Goal: Task Accomplishment & Management: Use online tool/utility

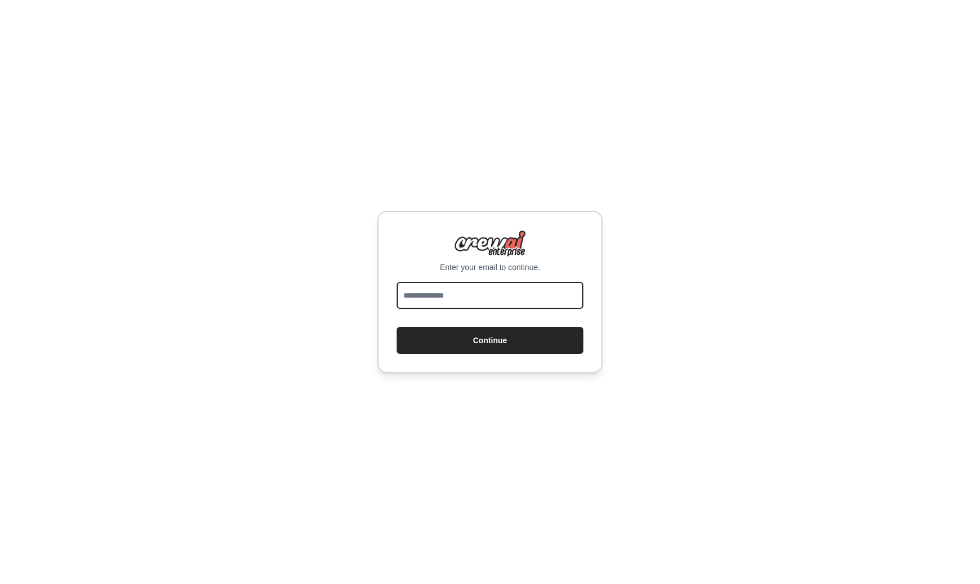
click at [521, 299] on input "email" at bounding box center [490, 295] width 187 height 27
type input "**********"
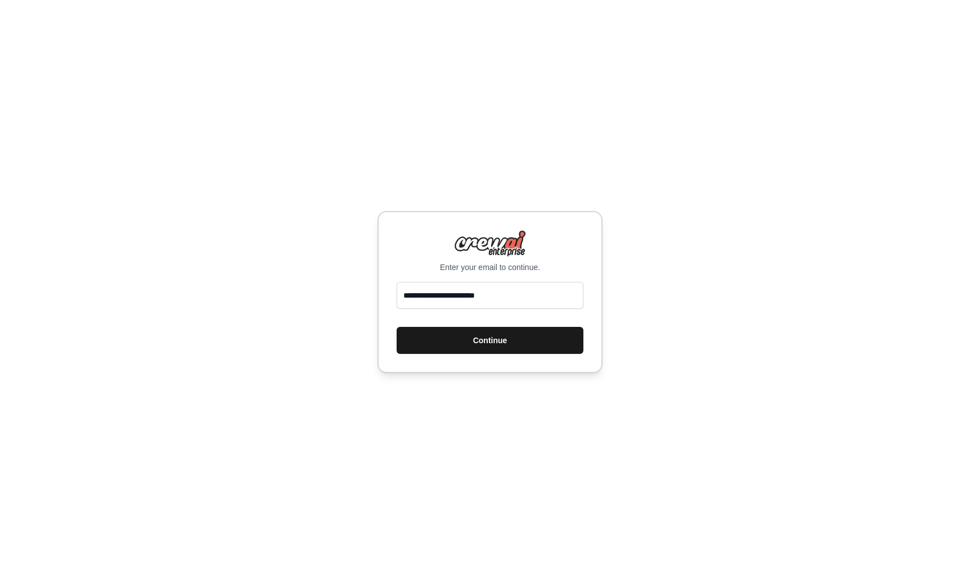
click at [506, 335] on button "Continue" at bounding box center [490, 340] width 187 height 27
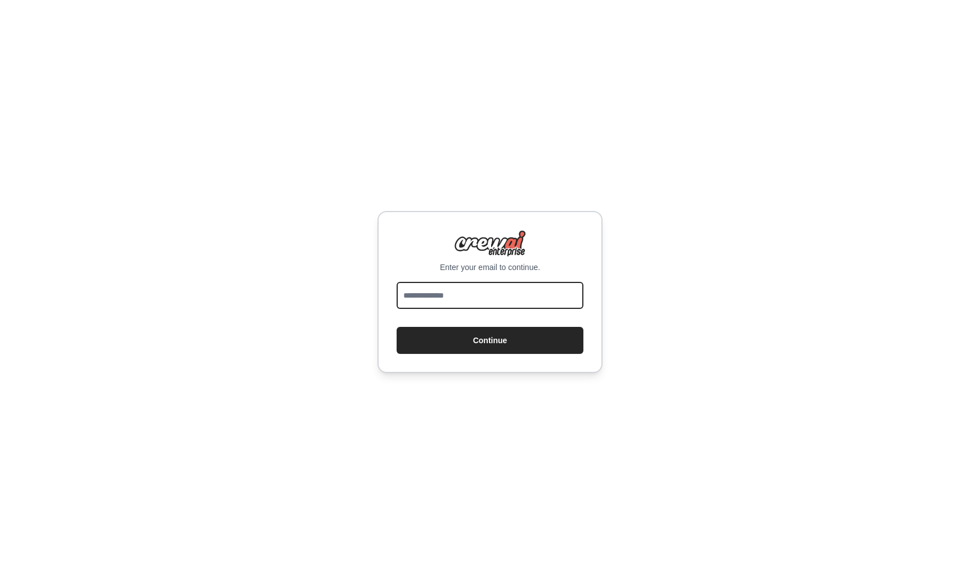
click at [449, 300] on input "email" at bounding box center [490, 295] width 187 height 27
type input "**********"
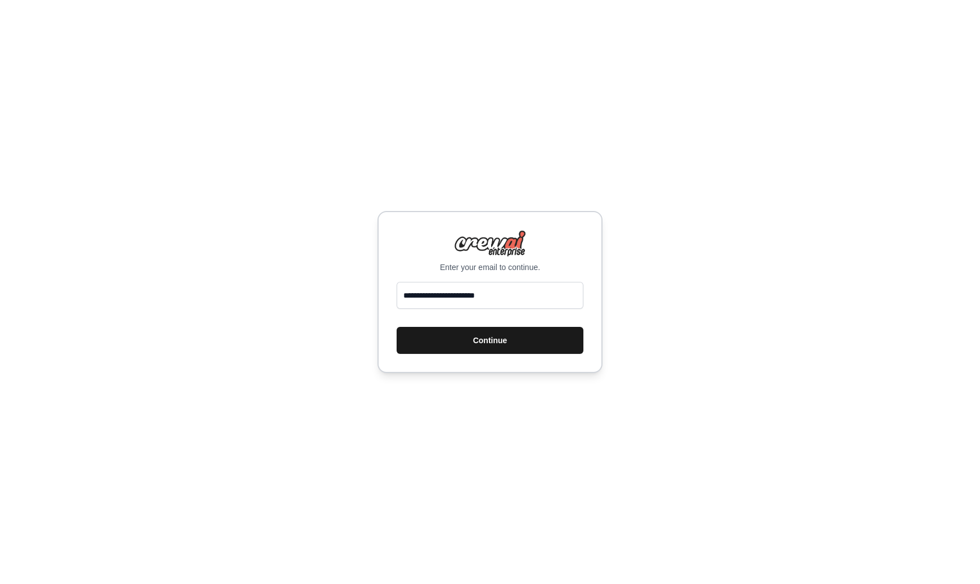
click at [486, 336] on button "Continue" at bounding box center [490, 340] width 187 height 27
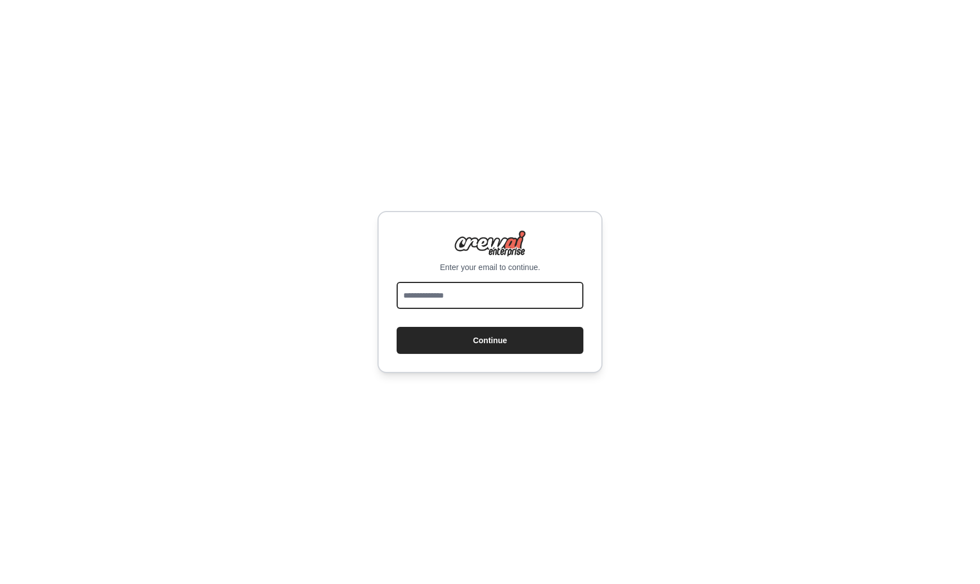
click at [461, 292] on input "email" at bounding box center [490, 295] width 187 height 27
type input "**********"
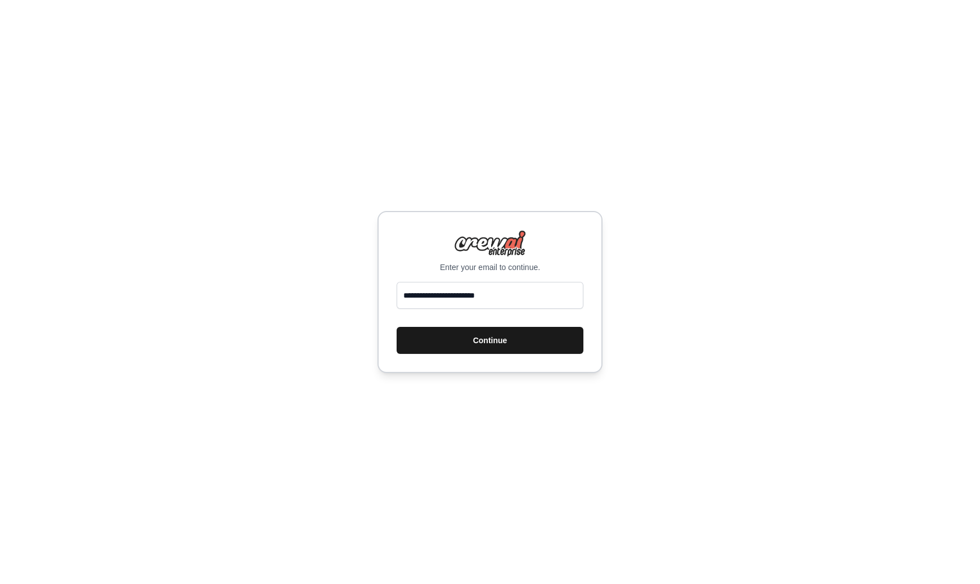
click at [470, 344] on button "Continue" at bounding box center [490, 340] width 187 height 27
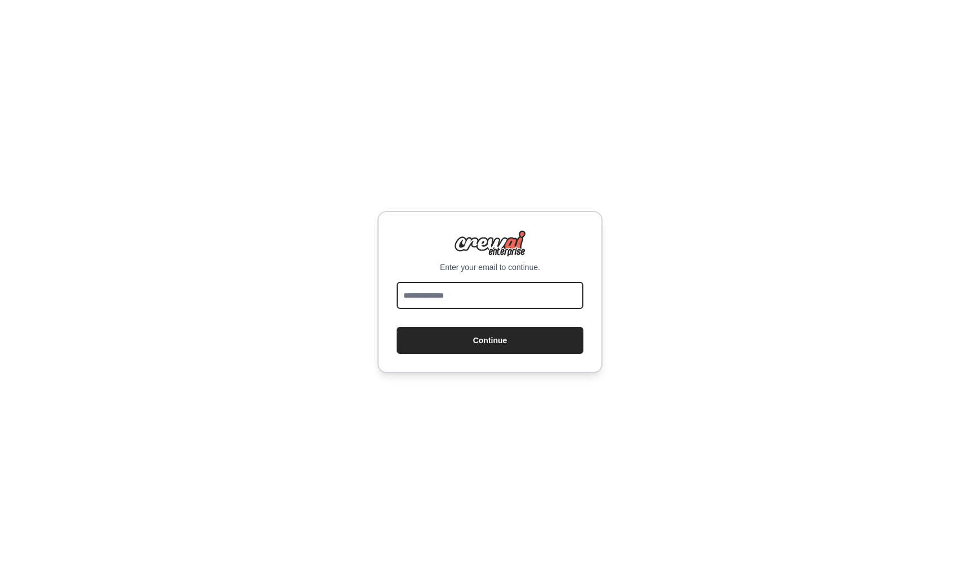
click at [505, 295] on input "email" at bounding box center [490, 295] width 187 height 27
type input "**********"
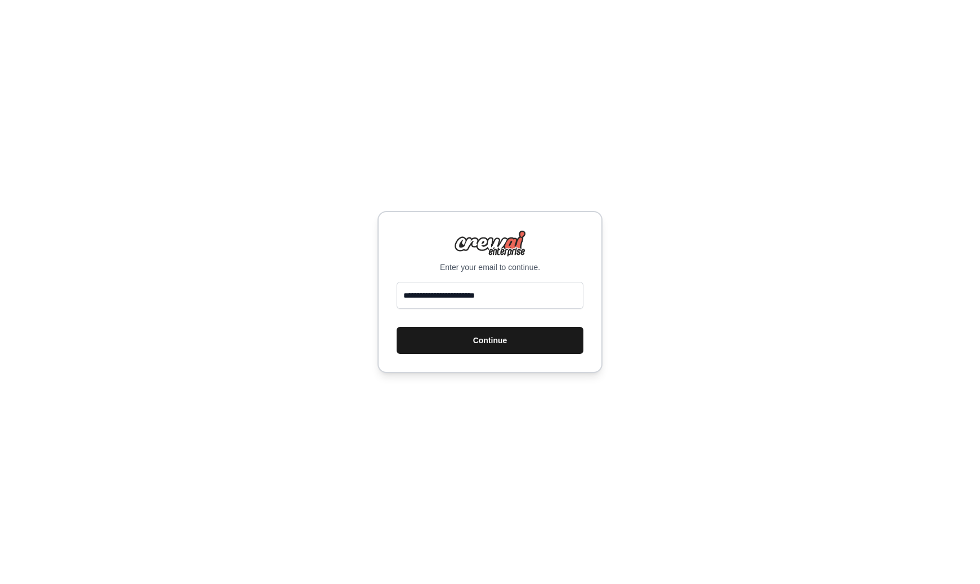
click at [502, 343] on button "Continue" at bounding box center [490, 340] width 187 height 27
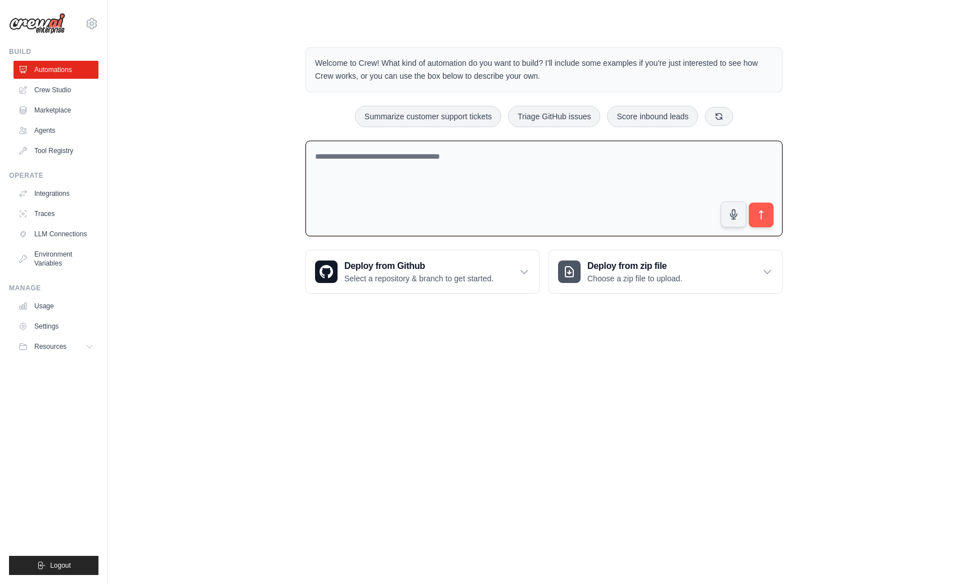
click at [382, 176] on textarea at bounding box center [543, 189] width 477 height 96
click at [64, 82] on link "Crew Studio" at bounding box center [57, 90] width 85 height 18
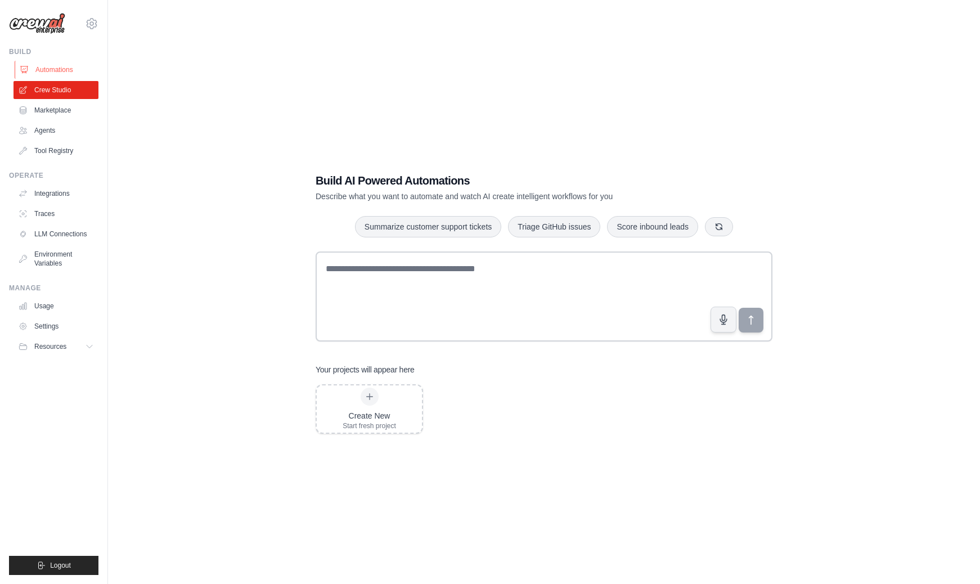
click at [52, 70] on link "Automations" at bounding box center [57, 70] width 85 height 18
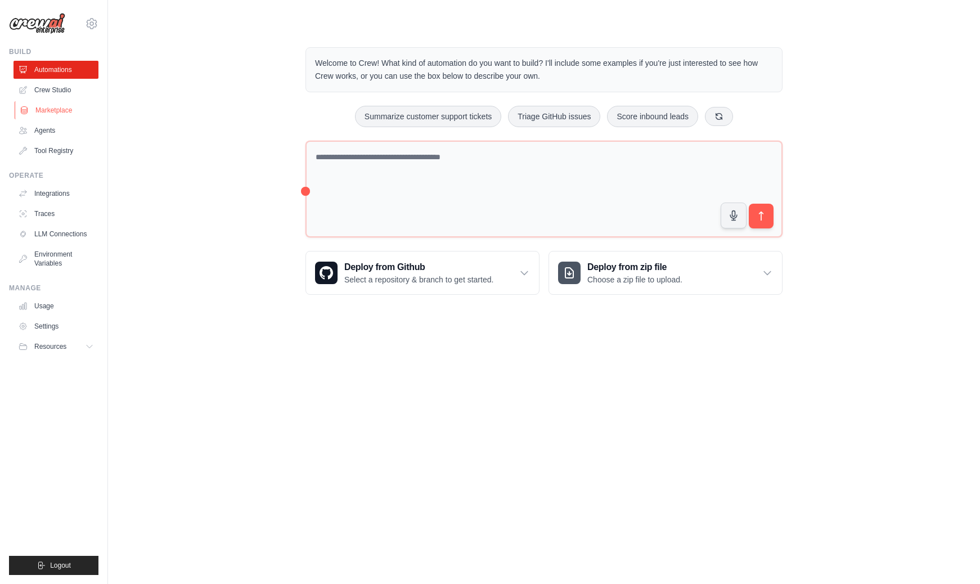
click at [64, 103] on link "Marketplace" at bounding box center [57, 110] width 85 height 18
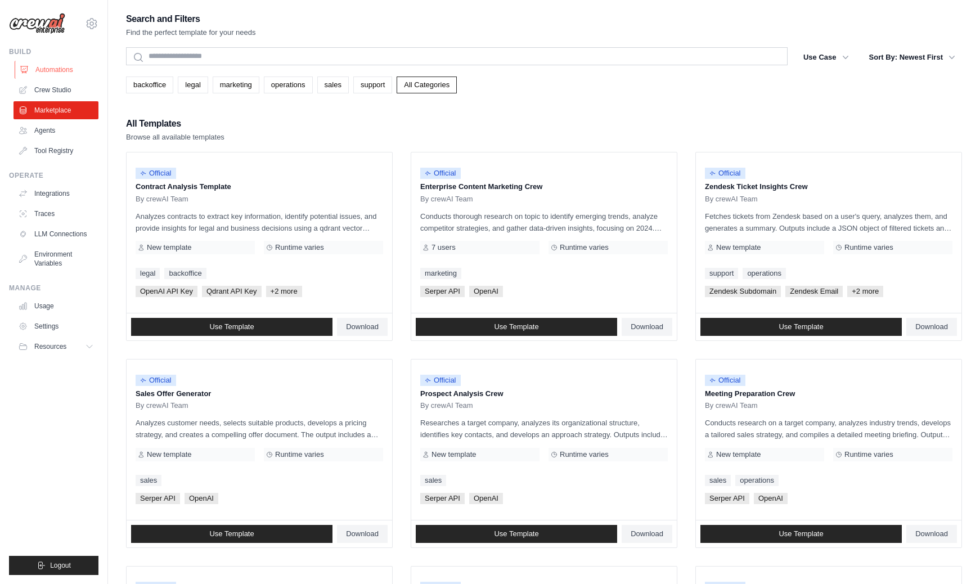
click at [59, 70] on link "Automations" at bounding box center [57, 70] width 85 height 18
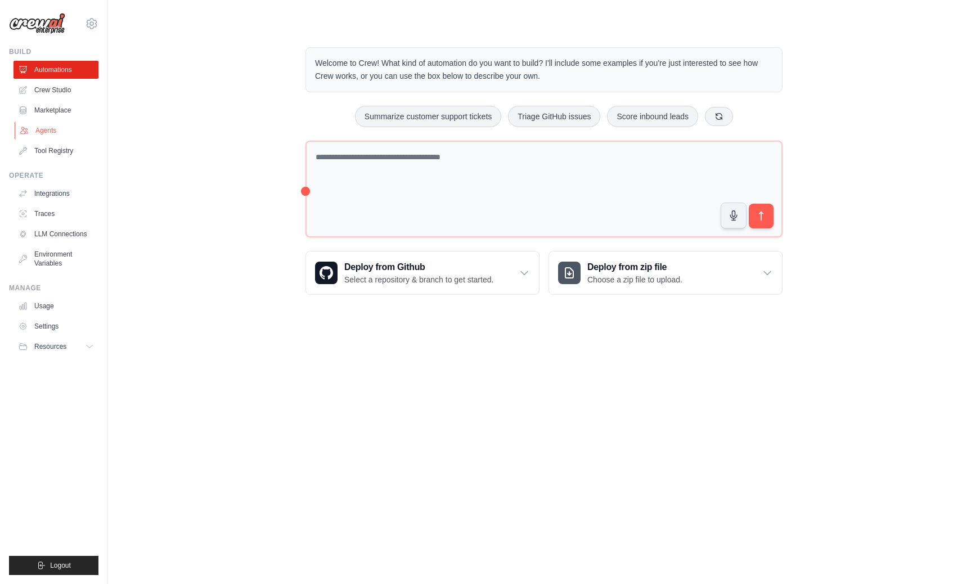
click at [55, 126] on link "Agents" at bounding box center [57, 130] width 85 height 18
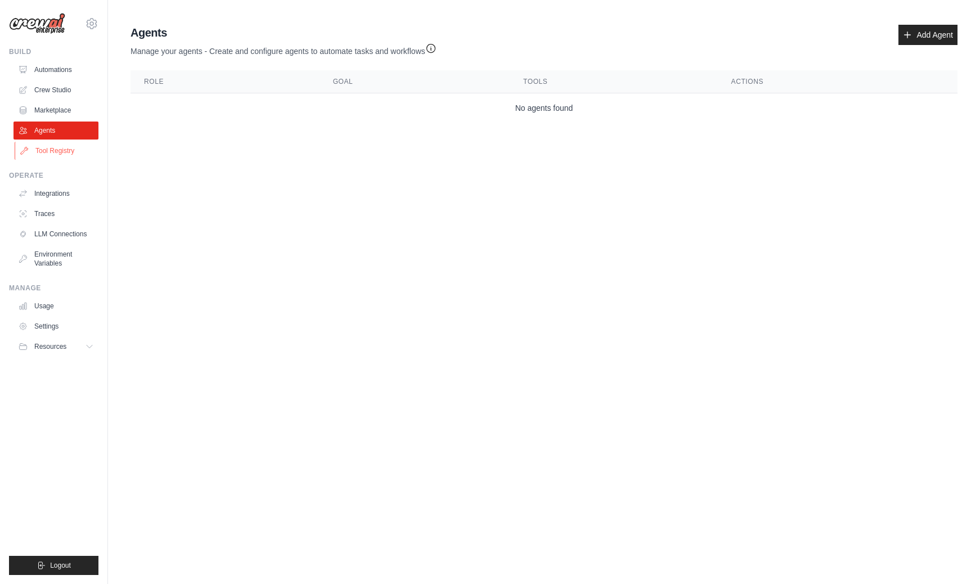
click at [59, 154] on link "Tool Registry" at bounding box center [57, 151] width 85 height 18
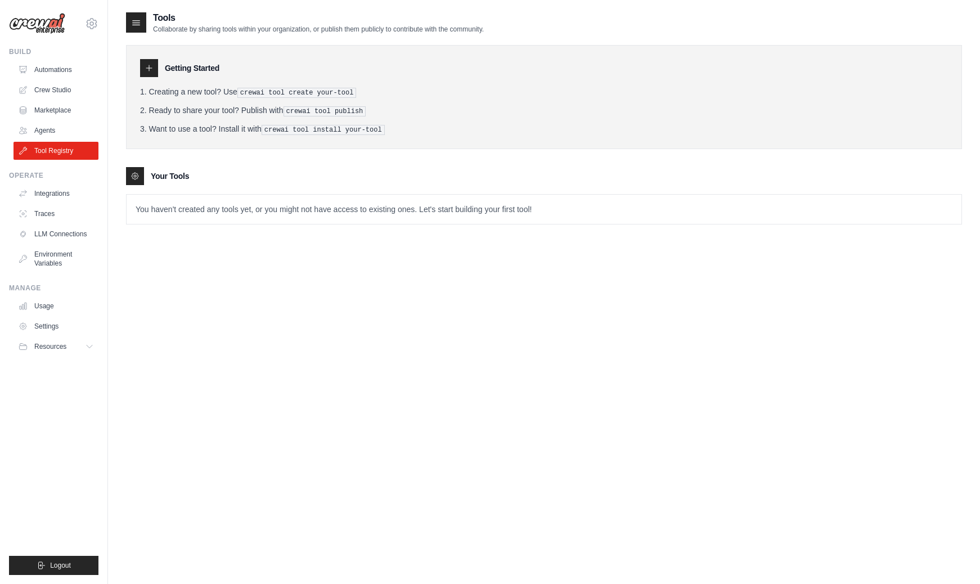
click at [277, 204] on p "You haven't created any tools yet, or you might not have access to existing one…" at bounding box center [544, 209] width 835 height 29
click at [49, 188] on link "Integrations" at bounding box center [57, 193] width 85 height 18
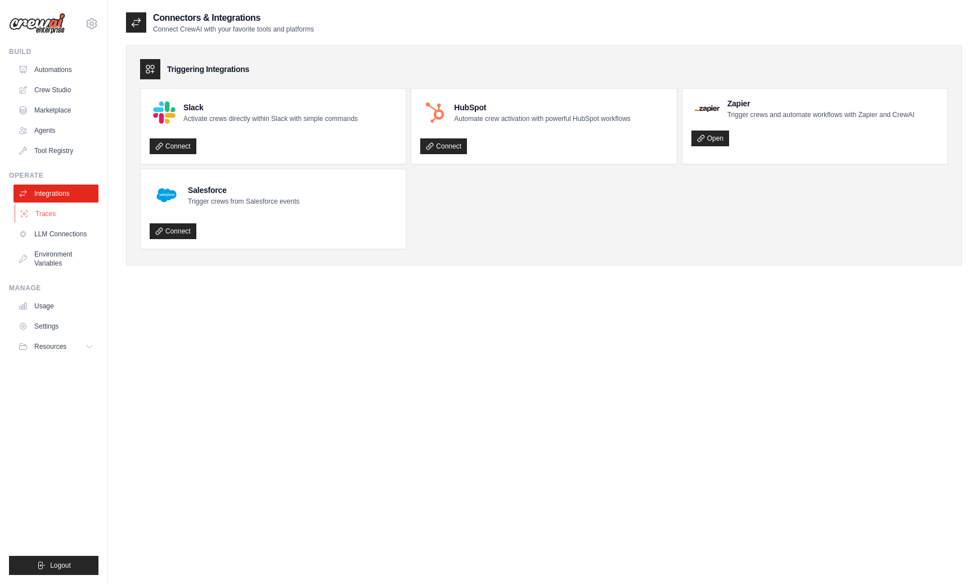
click at [47, 210] on link "Traces" at bounding box center [57, 214] width 85 height 18
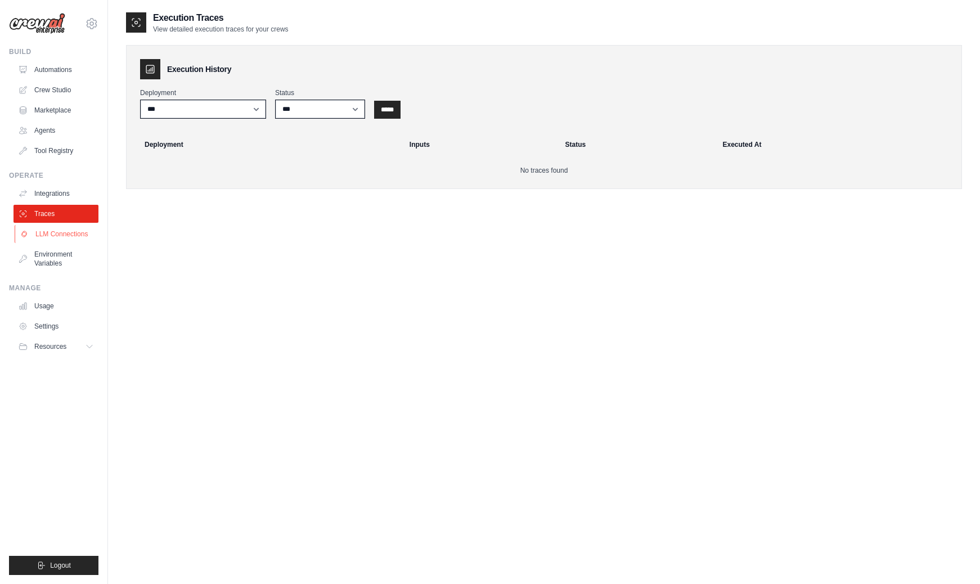
click at [60, 237] on link "LLM Connections" at bounding box center [57, 234] width 85 height 18
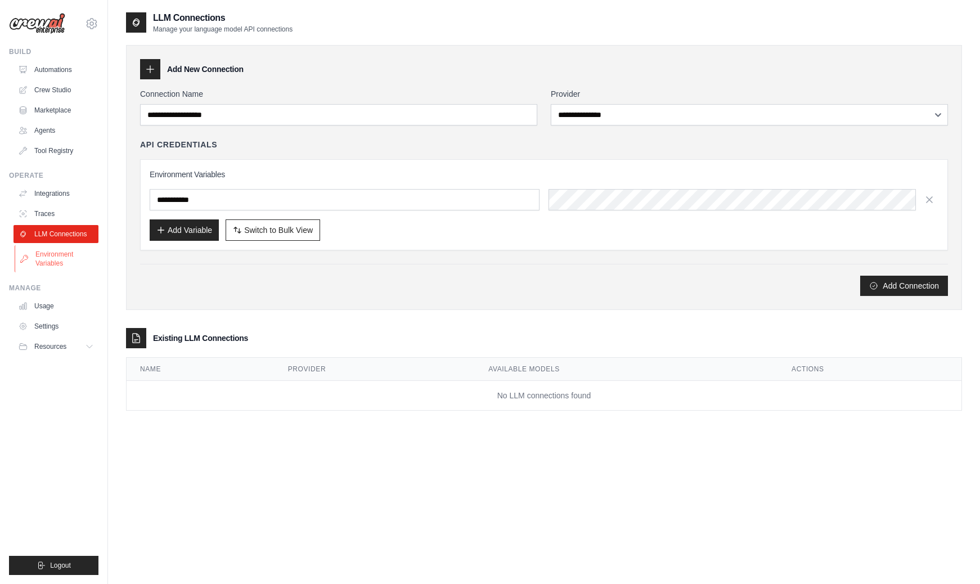
click at [59, 264] on link "Environment Variables" at bounding box center [57, 258] width 85 height 27
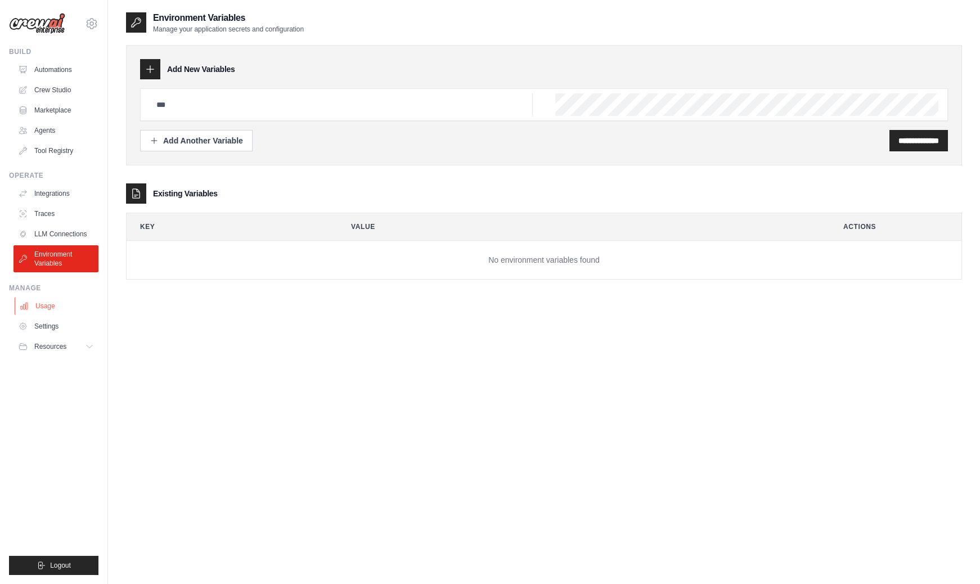
click at [45, 303] on link "Usage" at bounding box center [57, 306] width 85 height 18
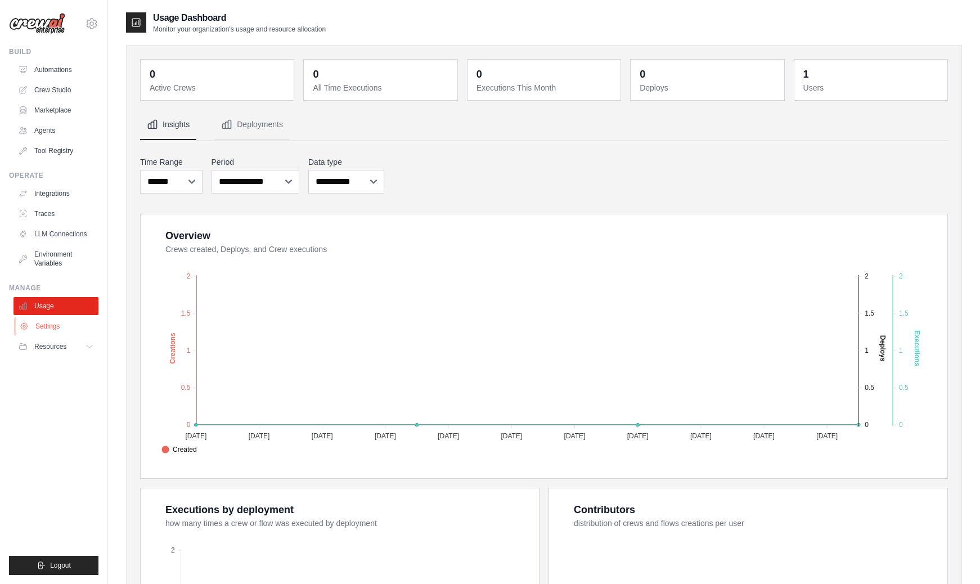
click at [49, 335] on link "Settings" at bounding box center [57, 326] width 85 height 18
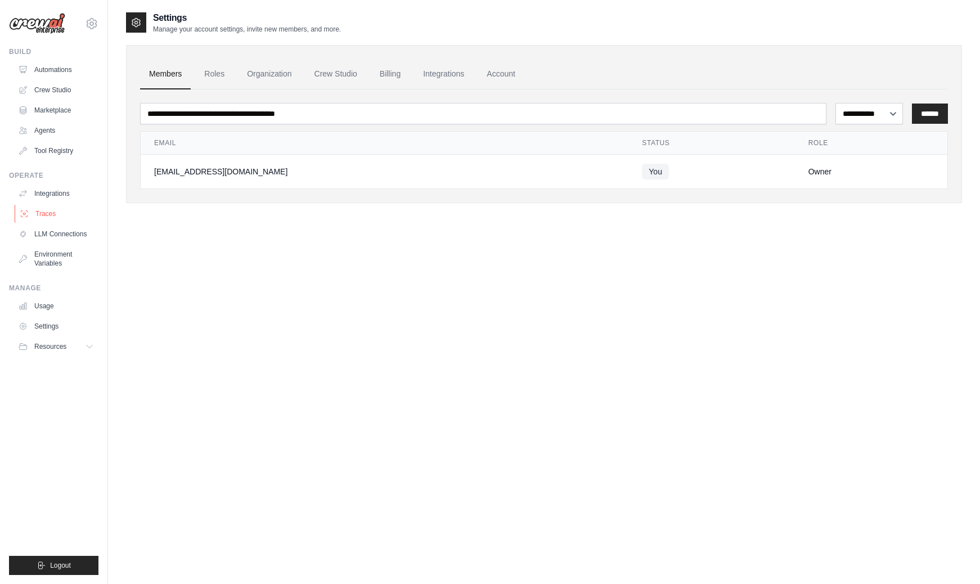
click at [53, 221] on link "Traces" at bounding box center [57, 214] width 85 height 18
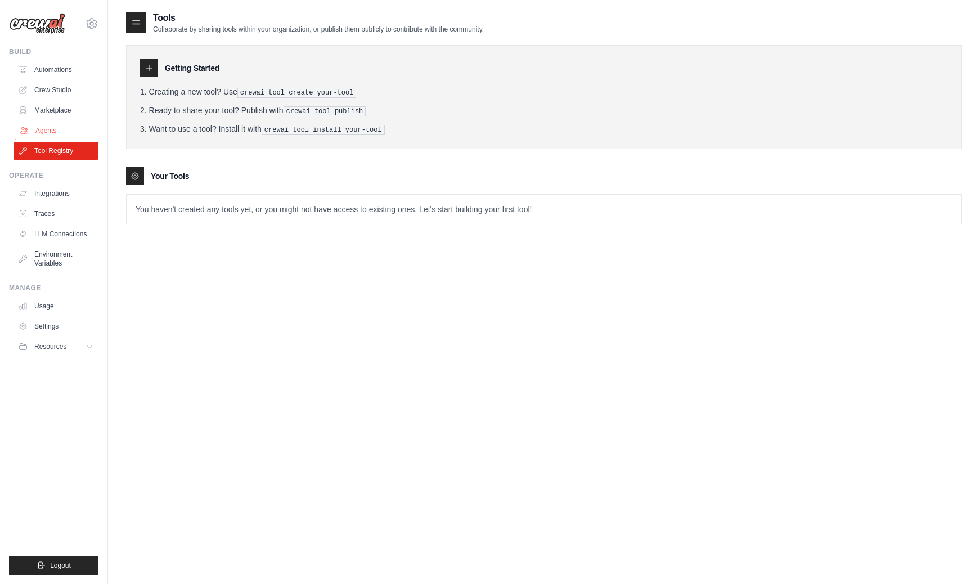
click at [57, 128] on link "Agents" at bounding box center [57, 130] width 85 height 18
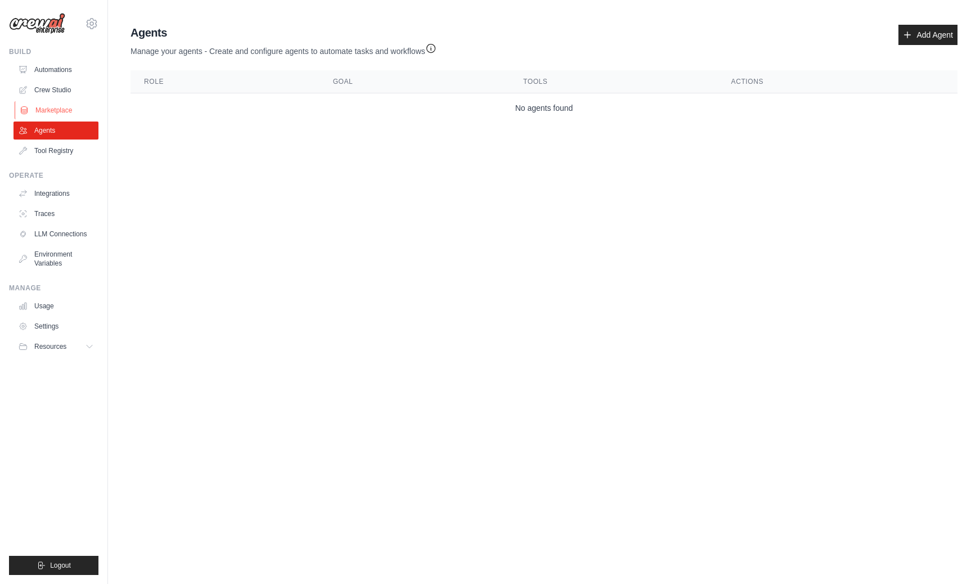
click at [59, 109] on link "Marketplace" at bounding box center [57, 110] width 85 height 18
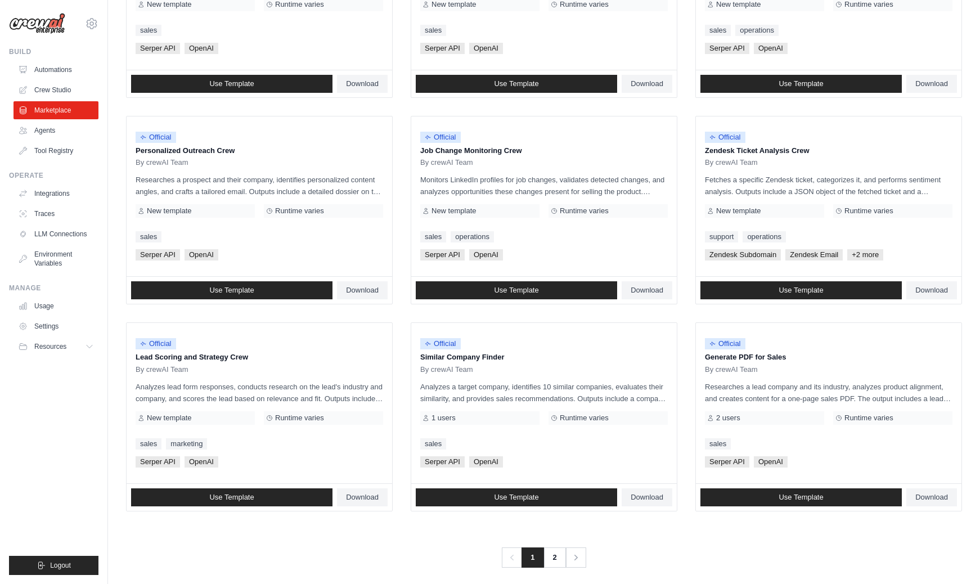
scroll to position [458, 0]
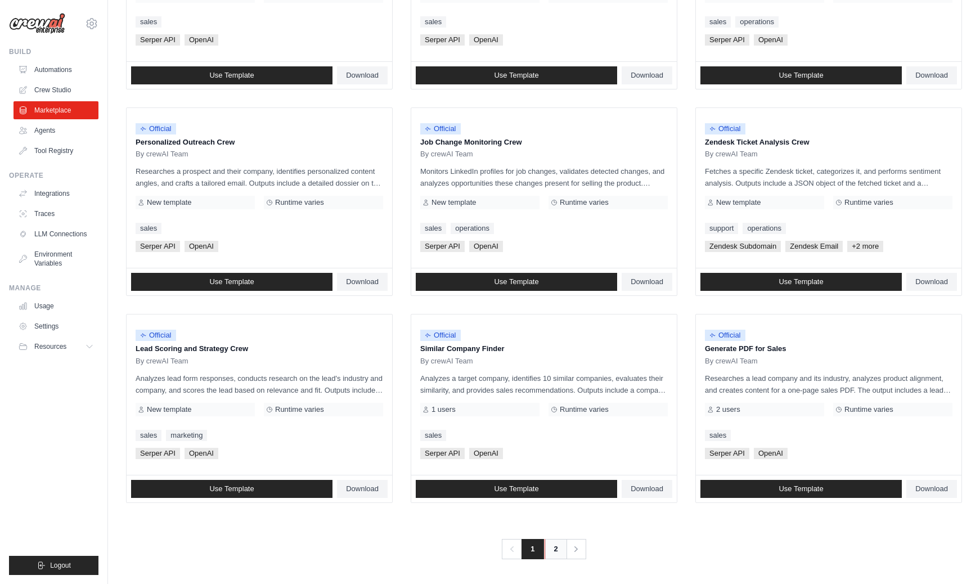
click at [553, 547] on link "2" at bounding box center [555, 549] width 22 height 20
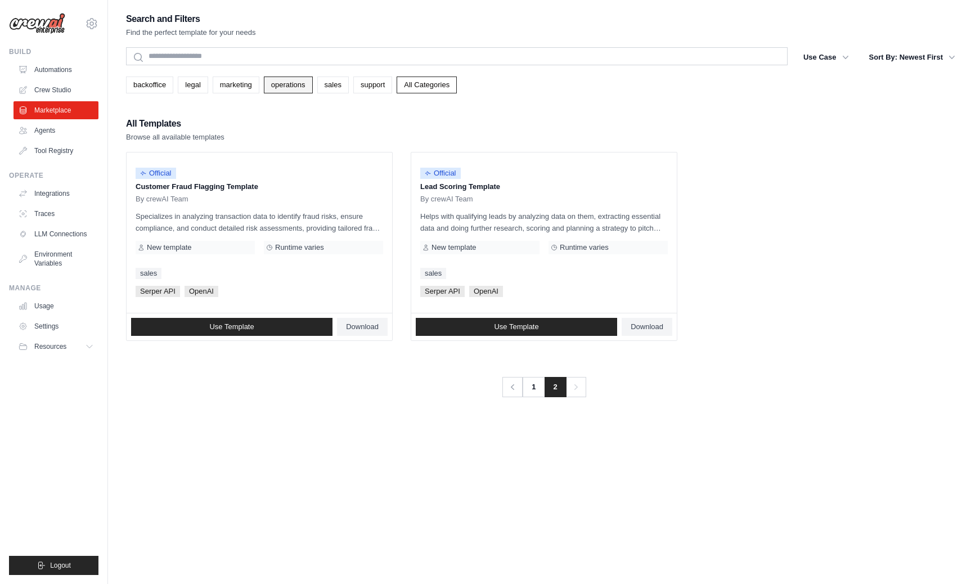
click at [282, 88] on link "operations" at bounding box center [288, 84] width 49 height 17
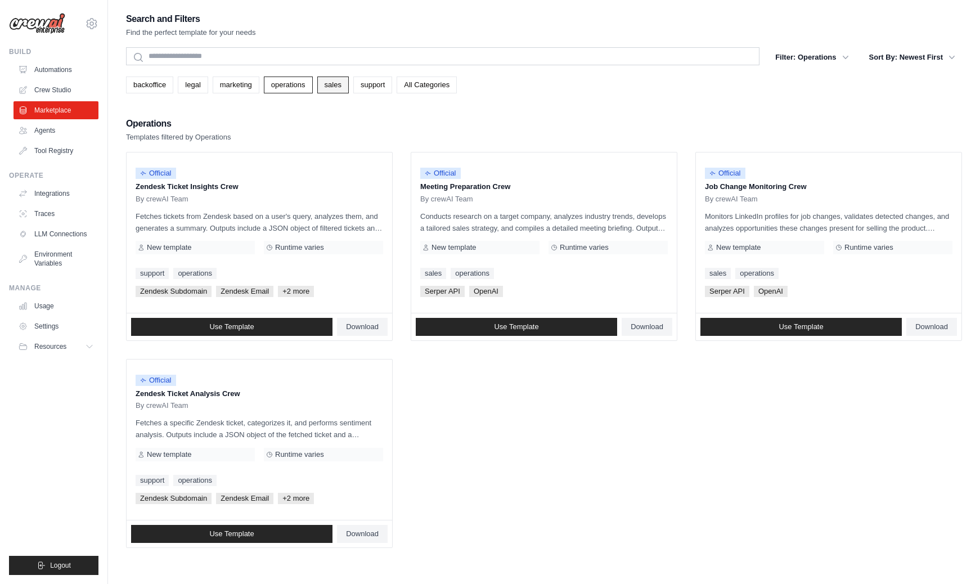
click at [331, 85] on link "sales" at bounding box center [332, 84] width 31 height 17
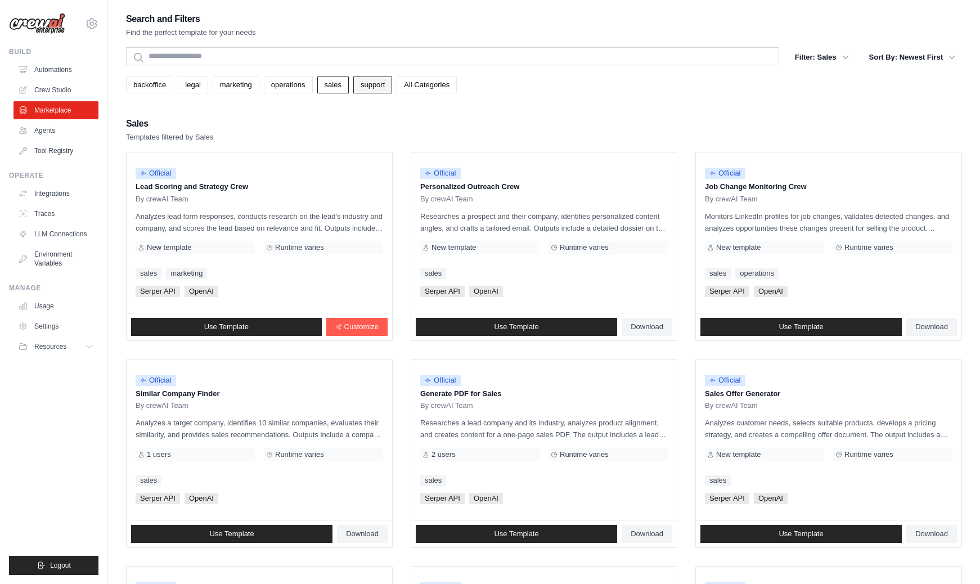
click at [381, 87] on link "support" at bounding box center [372, 84] width 39 height 17
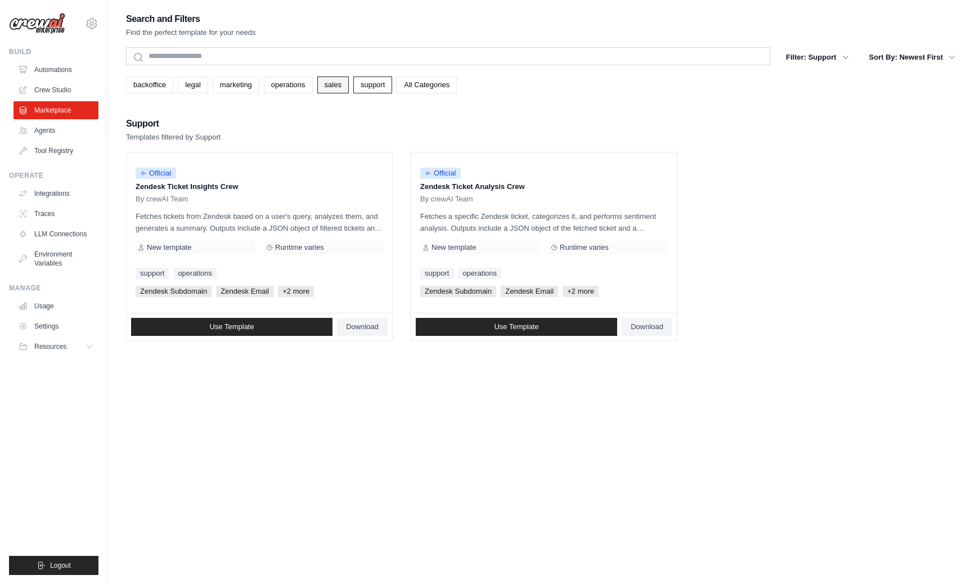
click at [332, 87] on link "sales" at bounding box center [332, 84] width 31 height 17
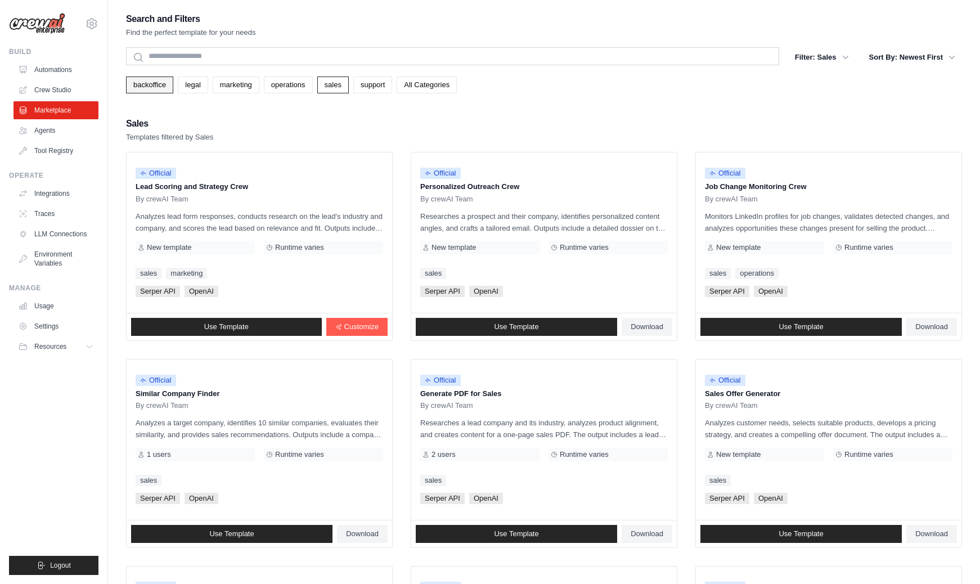
click at [130, 92] on link "backoffice" at bounding box center [149, 84] width 47 height 17
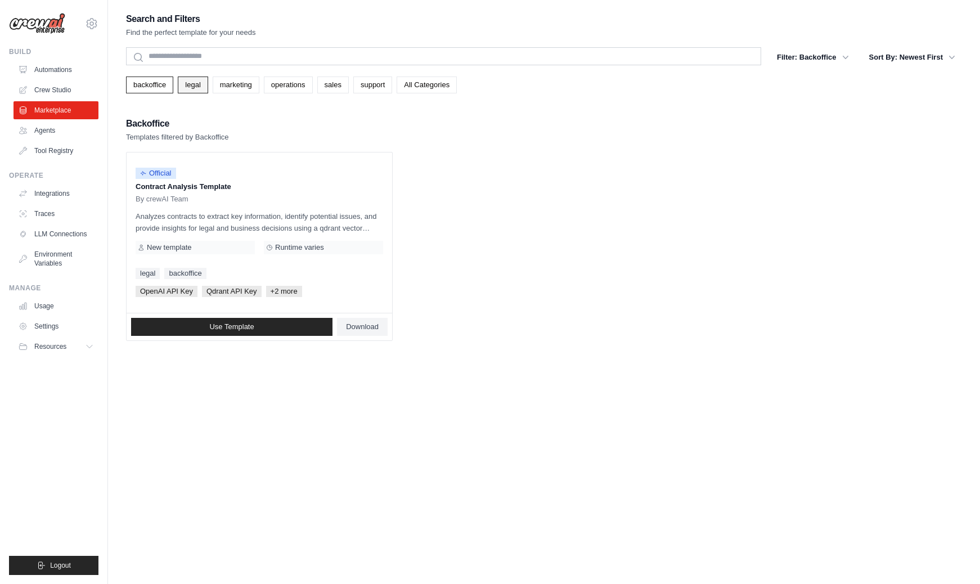
click at [200, 91] on link "legal" at bounding box center [193, 84] width 30 height 17
click at [253, 88] on link "marketing" at bounding box center [236, 84] width 47 height 17
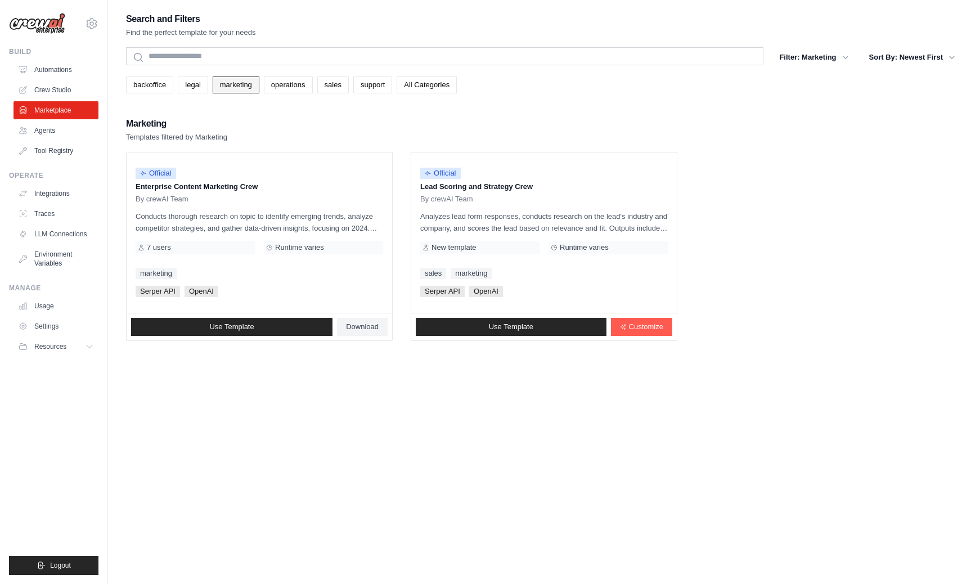
click at [218, 88] on link "marketing" at bounding box center [236, 84] width 47 height 17
click at [212, 88] on div "backoffice legal marketing operations sales support All Categories" at bounding box center [544, 84] width 836 height 17
click at [194, 85] on link "legal" at bounding box center [193, 84] width 30 height 17
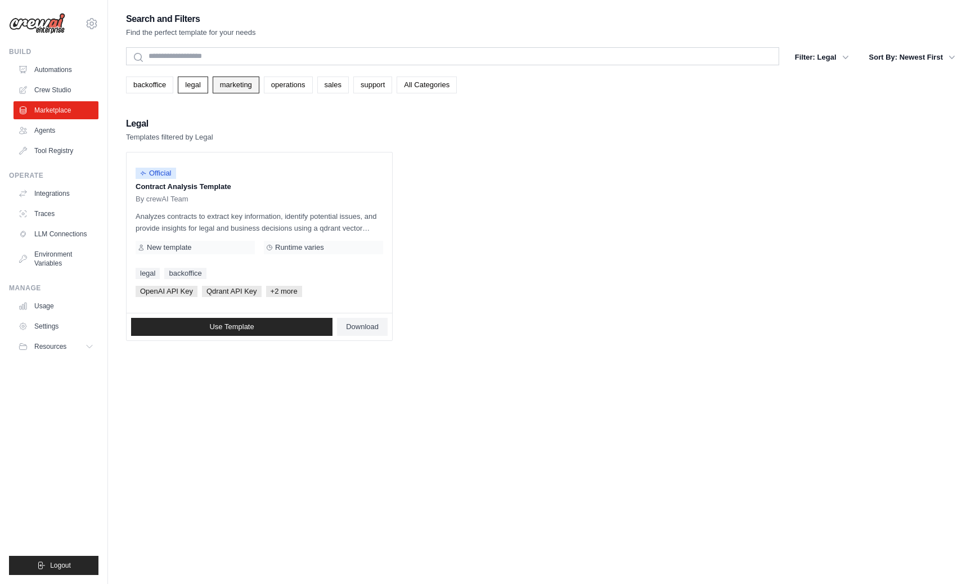
click at [242, 87] on link "marketing" at bounding box center [236, 84] width 47 height 17
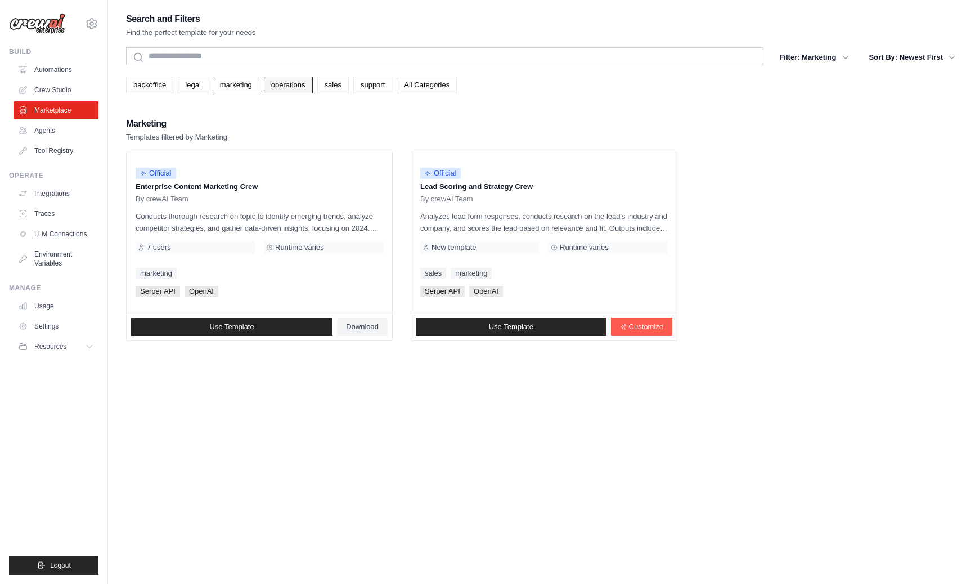
click at [274, 87] on link "operations" at bounding box center [288, 84] width 49 height 17
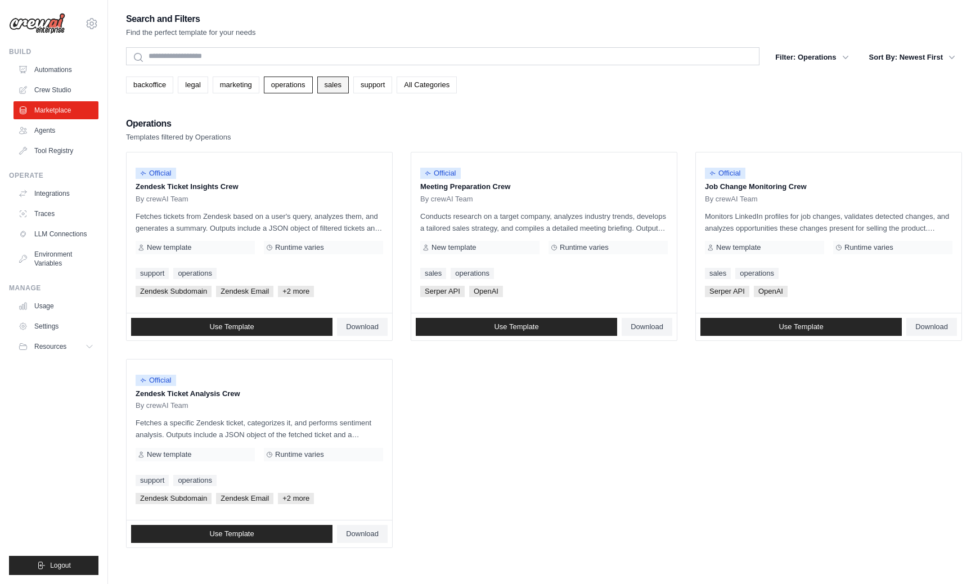
click at [339, 88] on link "sales" at bounding box center [332, 84] width 31 height 17
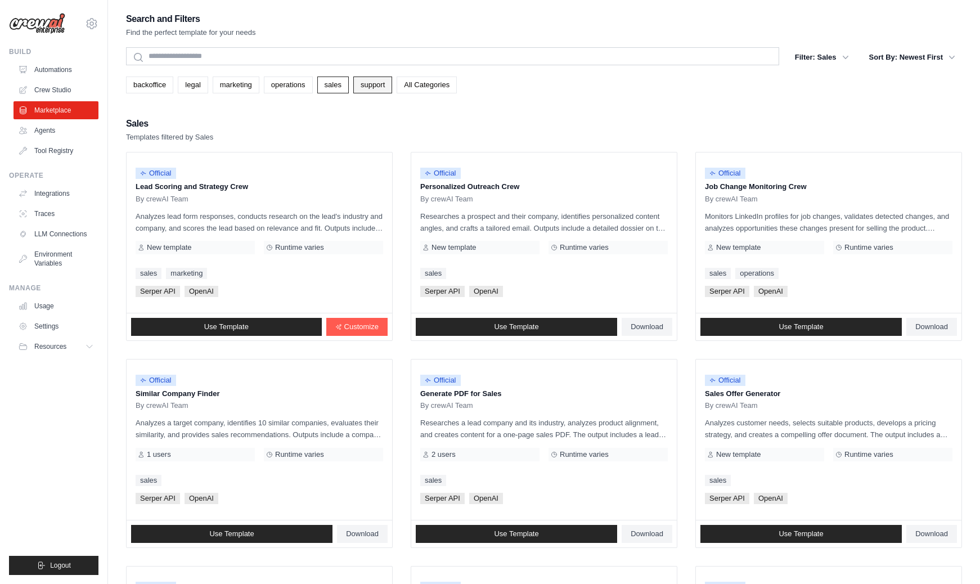
click at [365, 88] on link "support" at bounding box center [372, 84] width 39 height 17
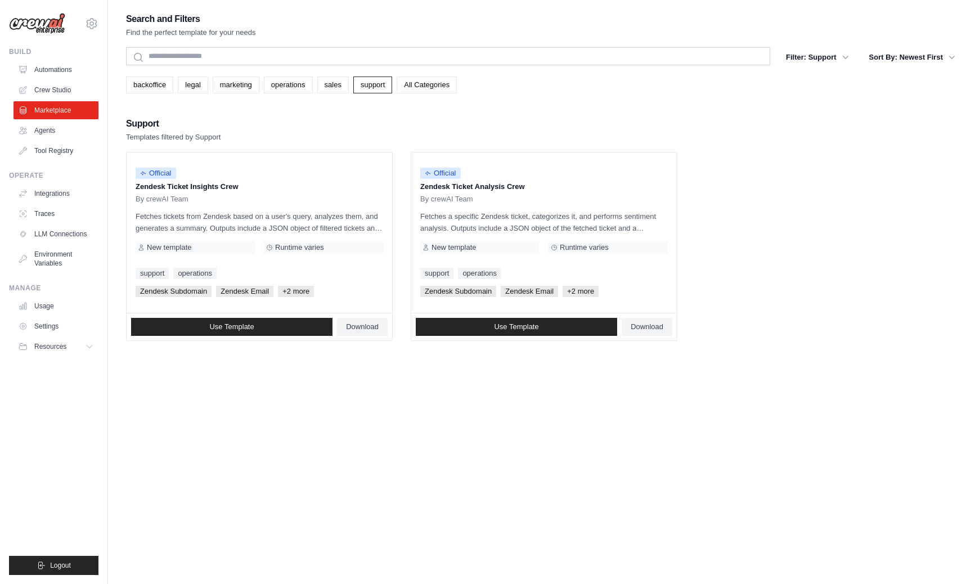
click at [410, 85] on link "All Categories" at bounding box center [427, 84] width 60 height 17
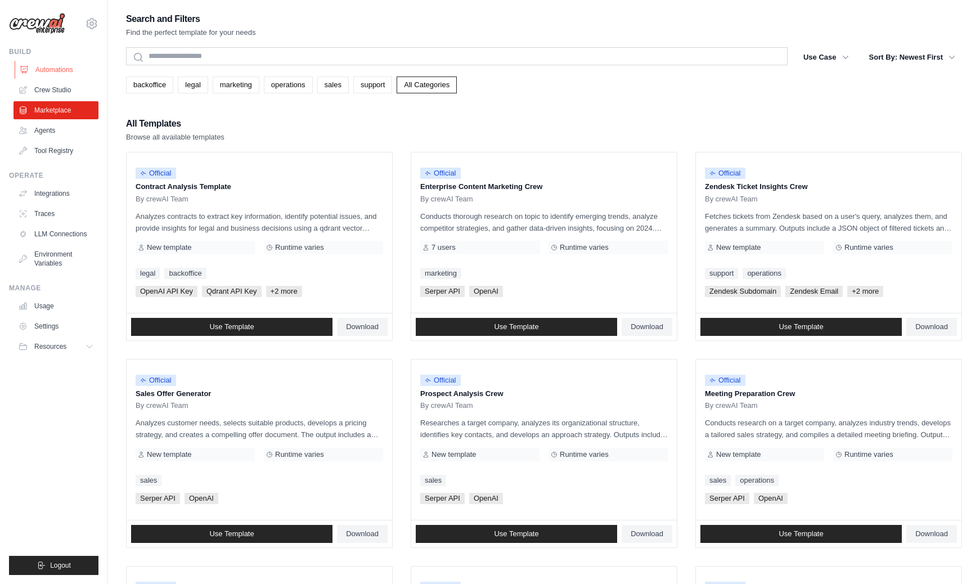
click at [65, 70] on link "Automations" at bounding box center [57, 70] width 85 height 18
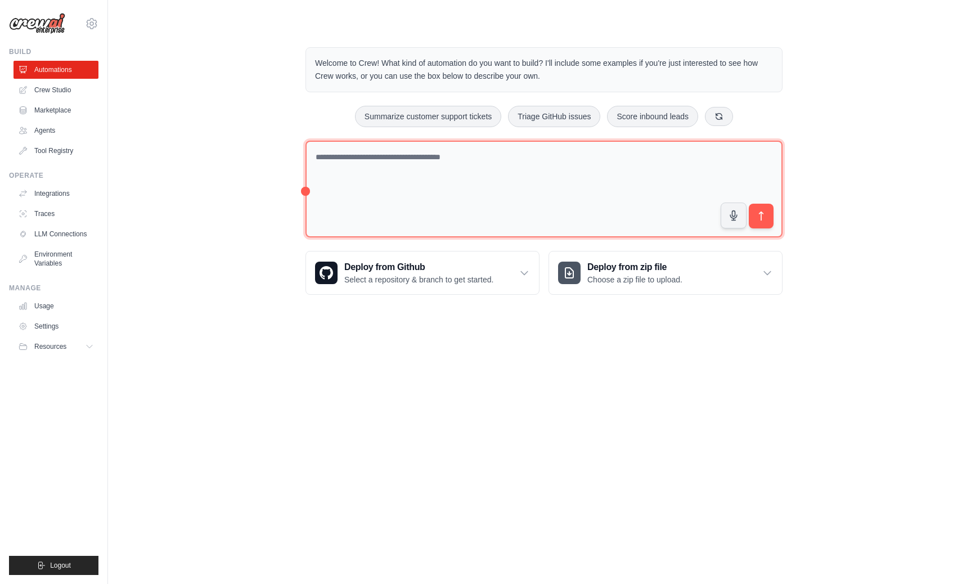
drag, startPoint x: 306, startPoint y: 189, endPoint x: 306, endPoint y: 163, distance: 25.9
click at [306, 163] on textarea at bounding box center [543, 189] width 477 height 97
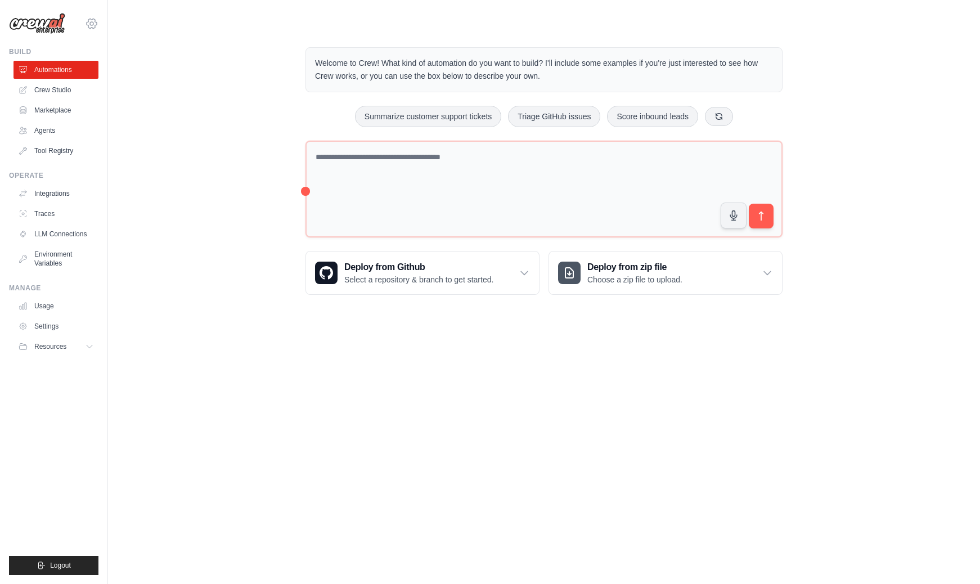
click at [92, 20] on icon at bounding box center [91, 23] width 13 height 13
click at [92, 20] on icon at bounding box center [92, 24] width 10 height 10
click at [83, 76] on link "Settings" at bounding box center [91, 76] width 99 height 20
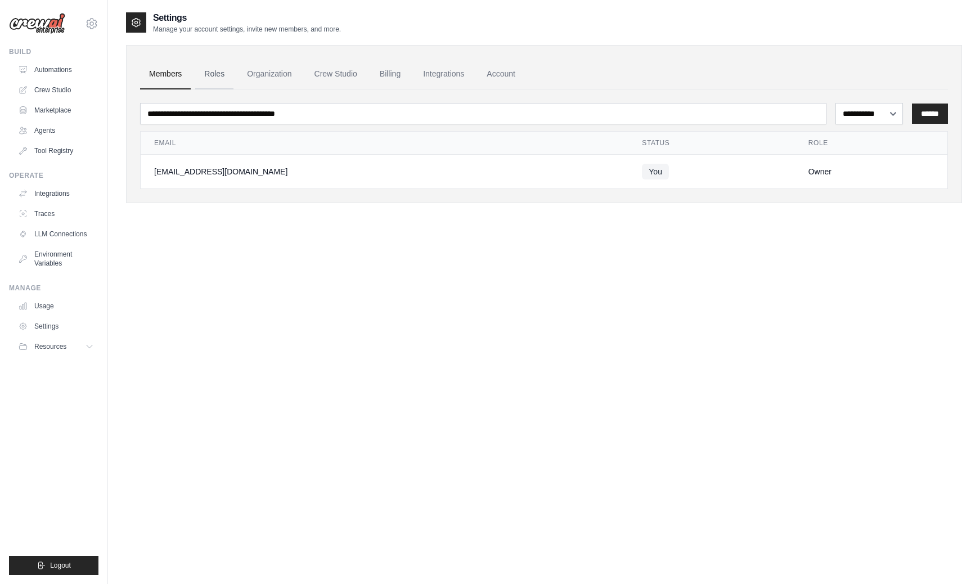
click at [223, 79] on link "Roles" at bounding box center [214, 74] width 38 height 30
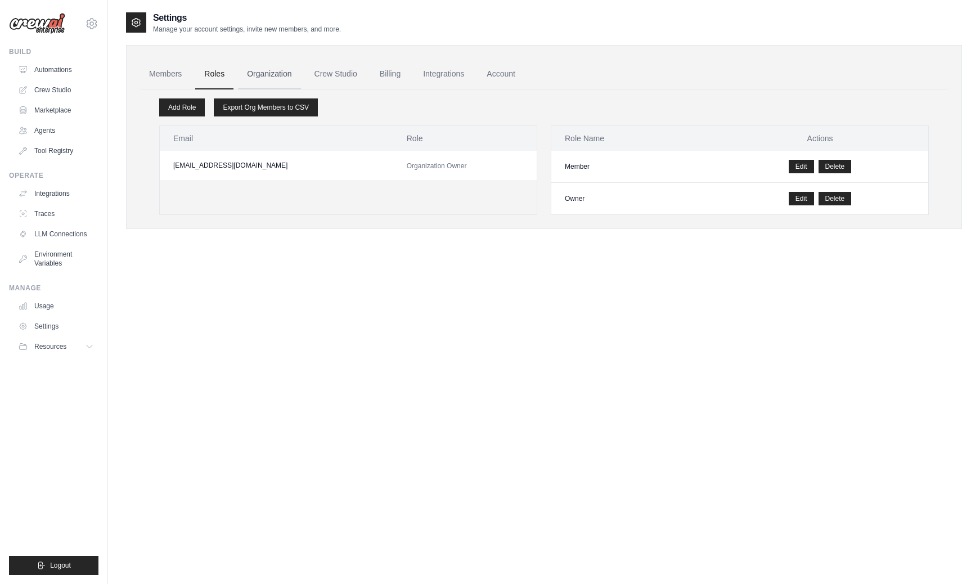
click at [273, 72] on link "Organization" at bounding box center [269, 74] width 62 height 30
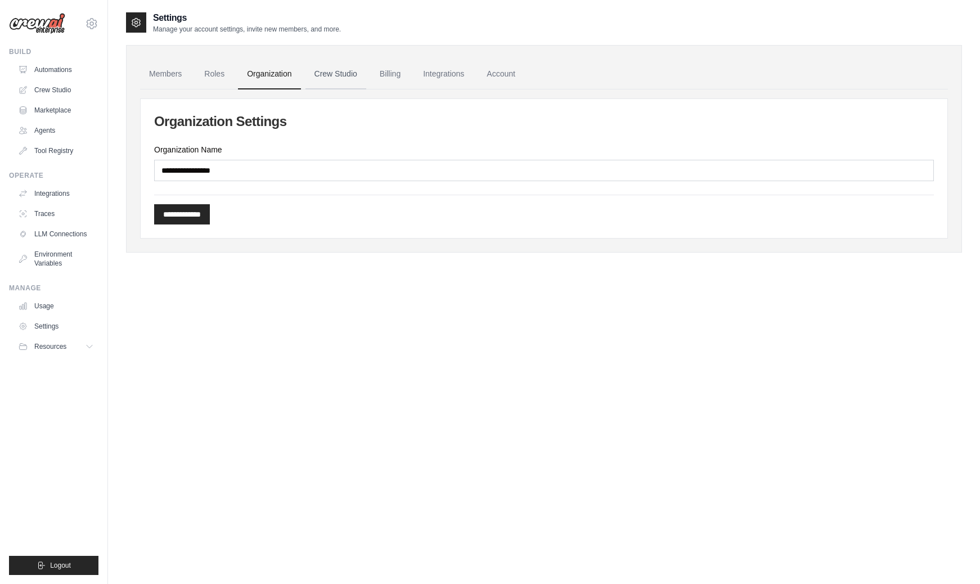
click at [358, 67] on link "Crew Studio" at bounding box center [335, 74] width 61 height 30
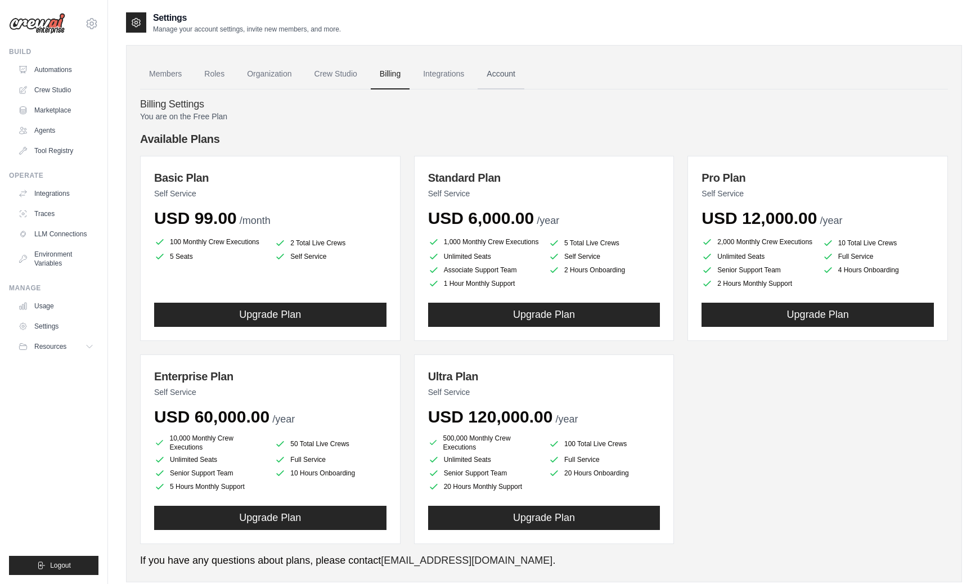
click at [505, 71] on link "Account" at bounding box center [501, 74] width 47 height 30
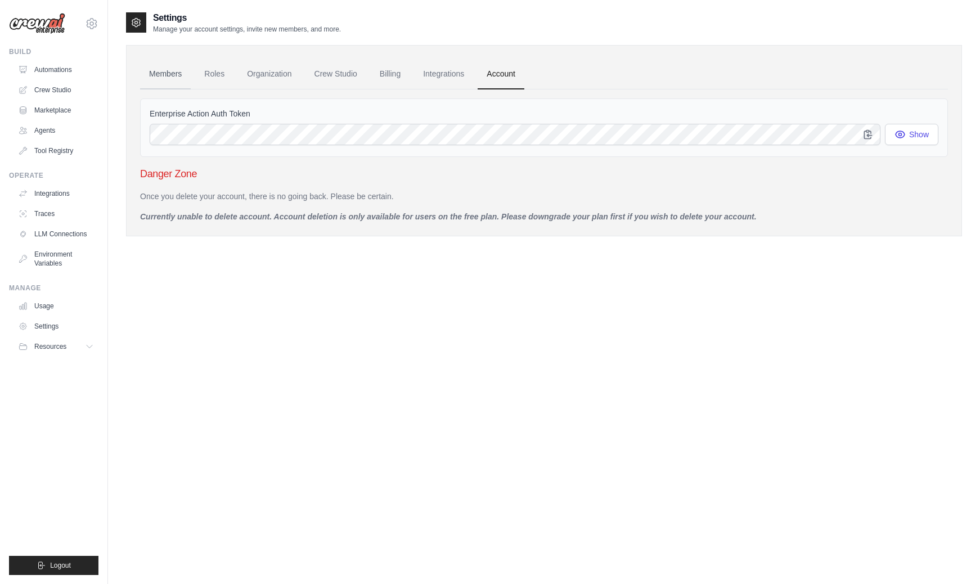
click at [168, 73] on link "Members" at bounding box center [165, 74] width 51 height 30
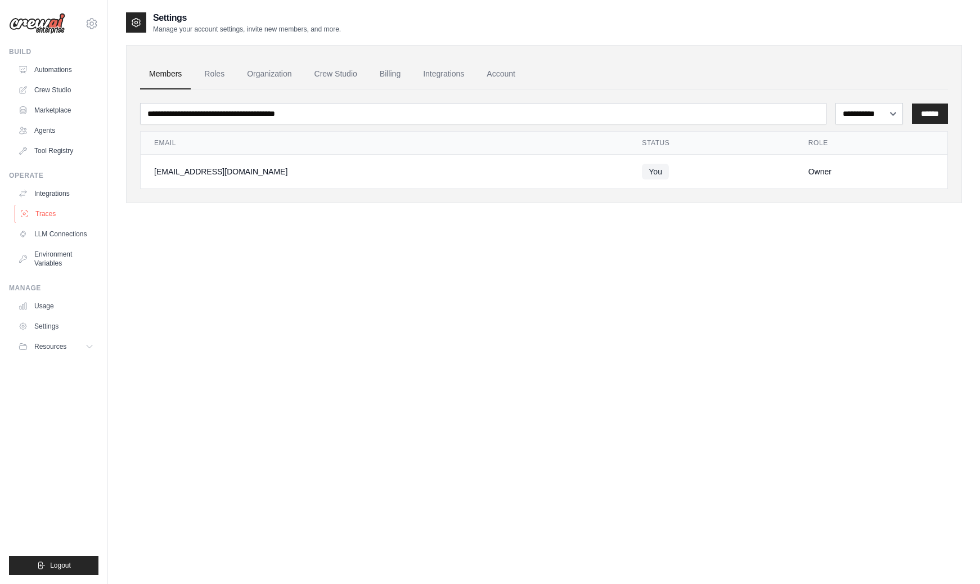
click at [56, 208] on link "Traces" at bounding box center [57, 214] width 85 height 18
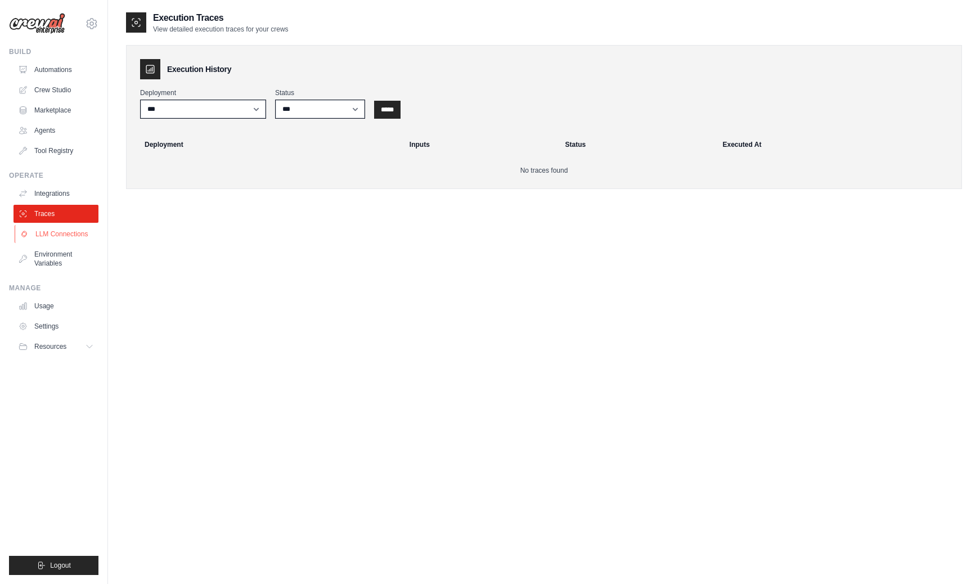
click at [55, 236] on link "LLM Connections" at bounding box center [57, 234] width 85 height 18
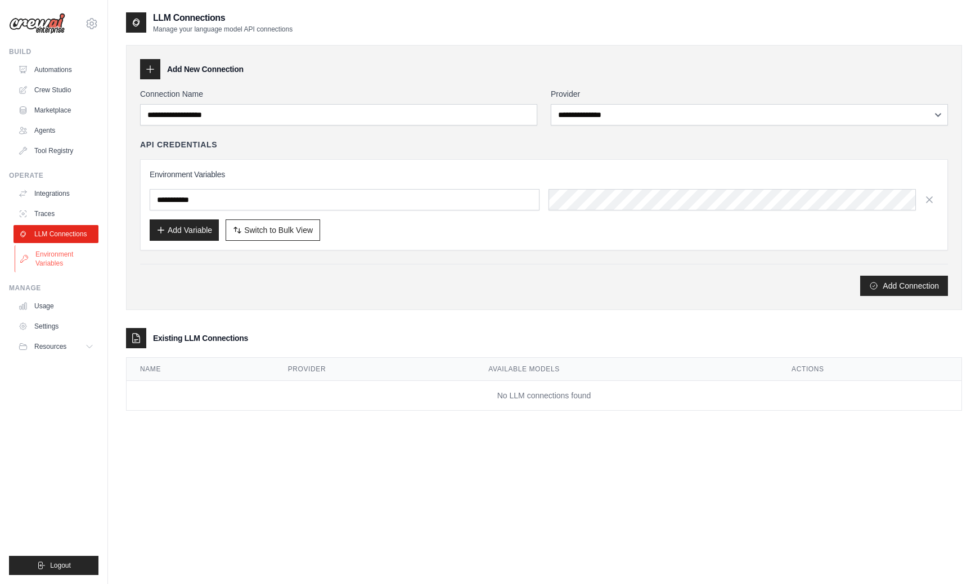
click at [52, 262] on link "Environment Variables" at bounding box center [57, 258] width 85 height 27
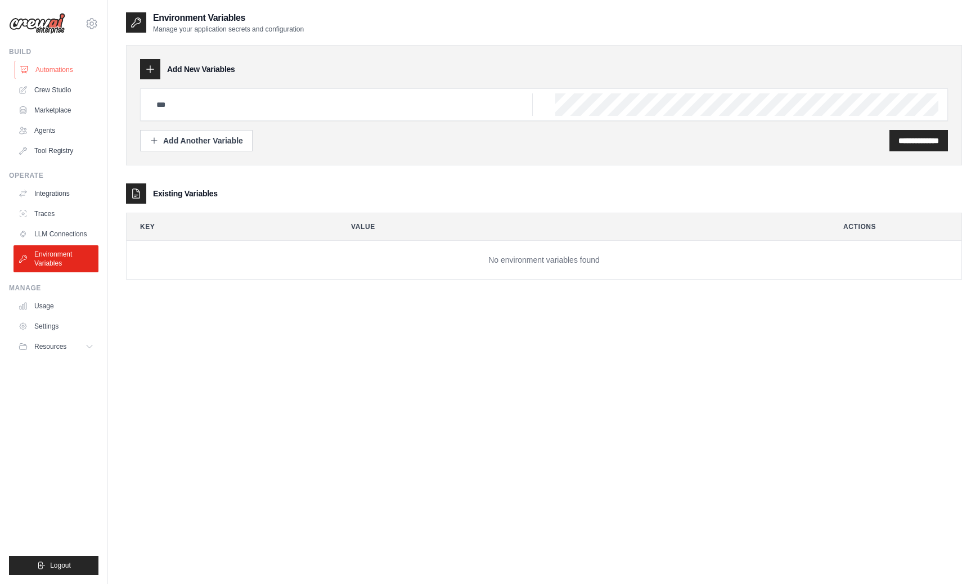
click at [42, 74] on link "Automations" at bounding box center [57, 70] width 85 height 18
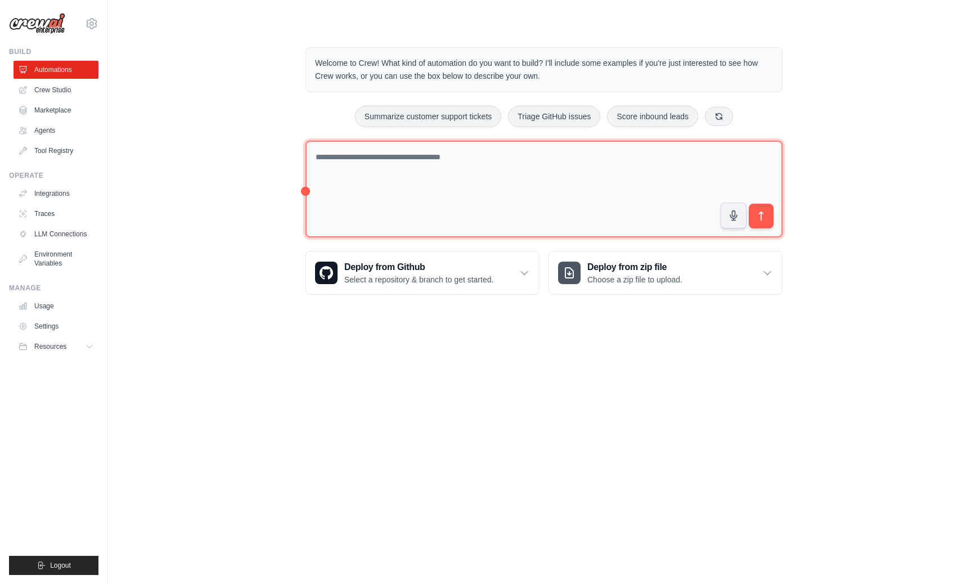
click at [365, 160] on textarea at bounding box center [543, 189] width 477 height 97
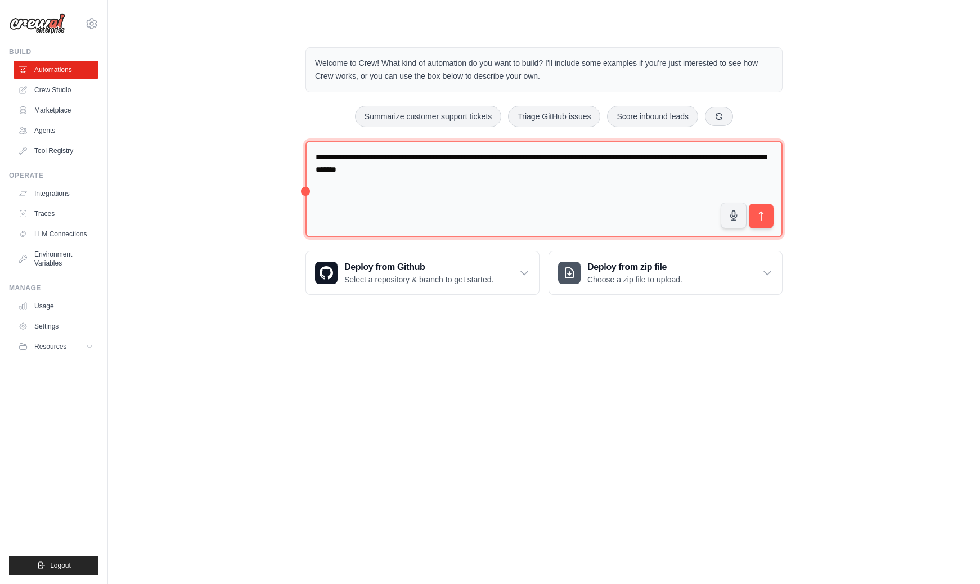
type textarea "**********"
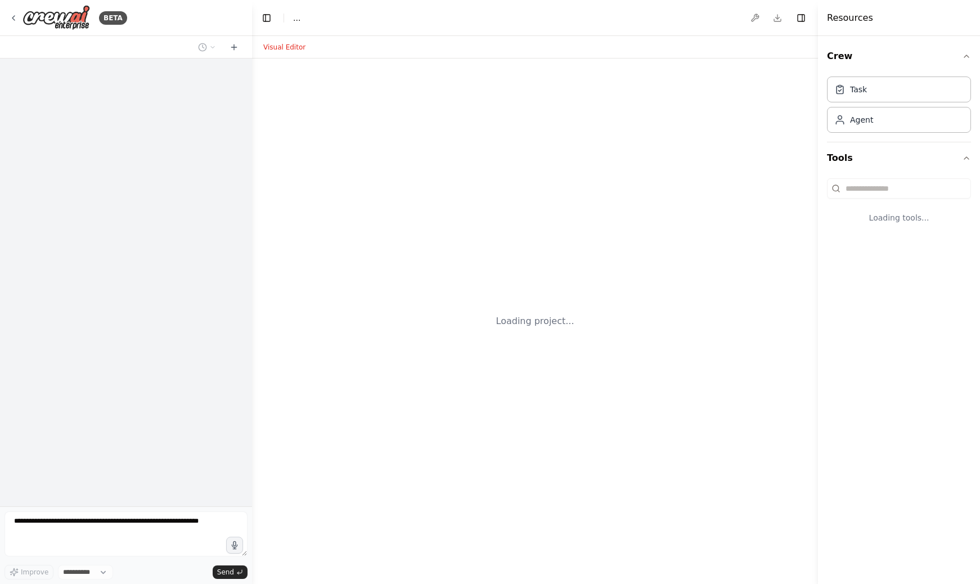
select select "****"
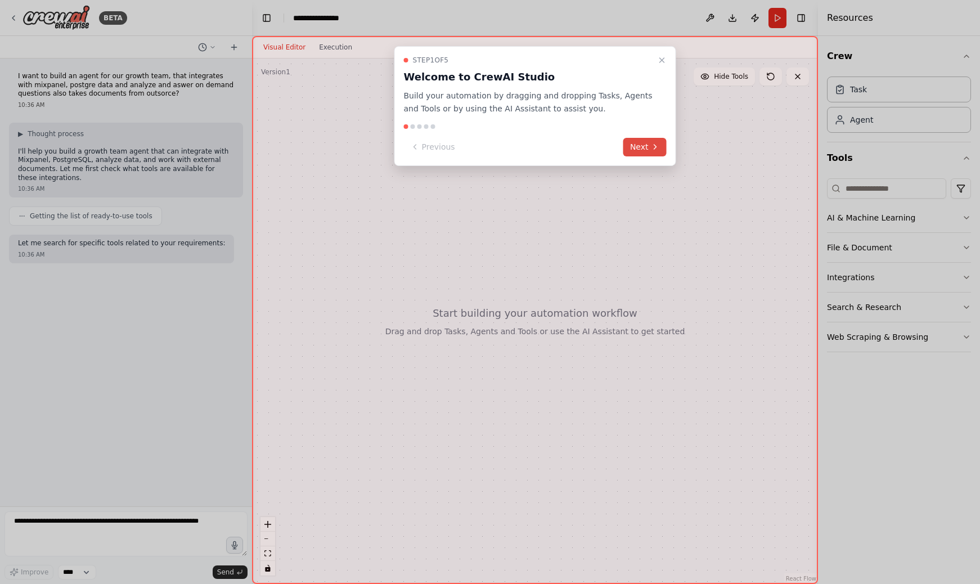
click at [637, 147] on button "Next" at bounding box center [644, 147] width 43 height 19
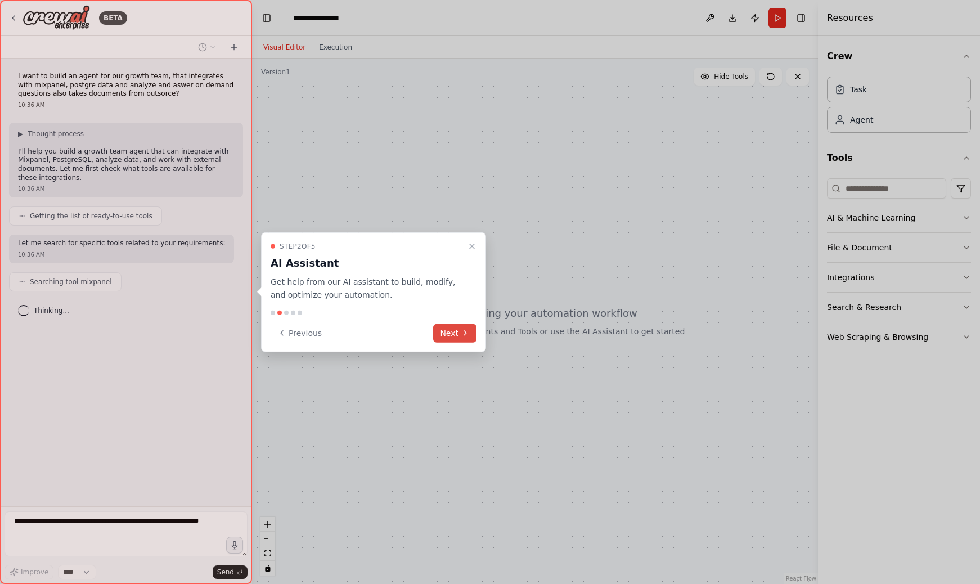
click at [442, 339] on button "Next" at bounding box center [454, 332] width 43 height 19
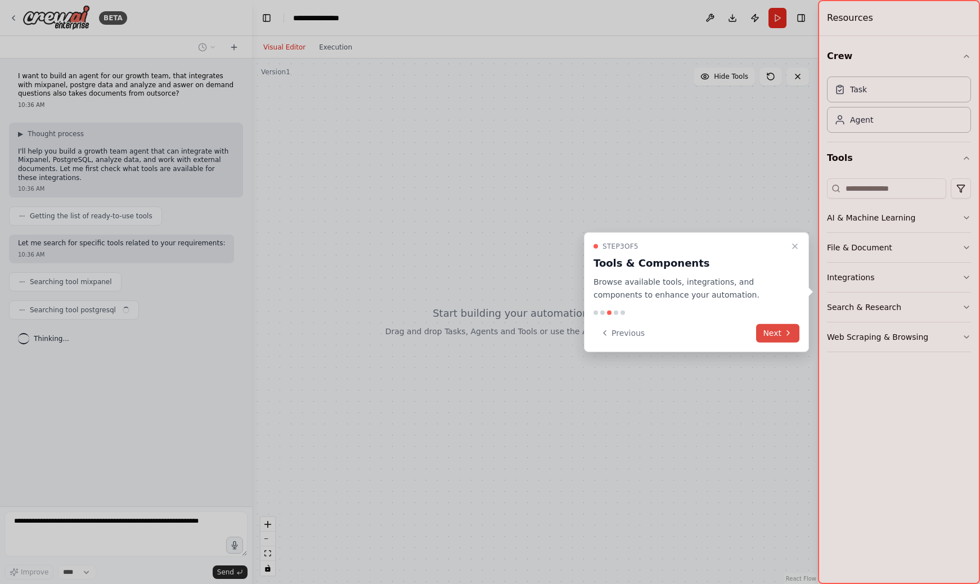
click at [789, 335] on icon at bounding box center [787, 332] width 9 height 9
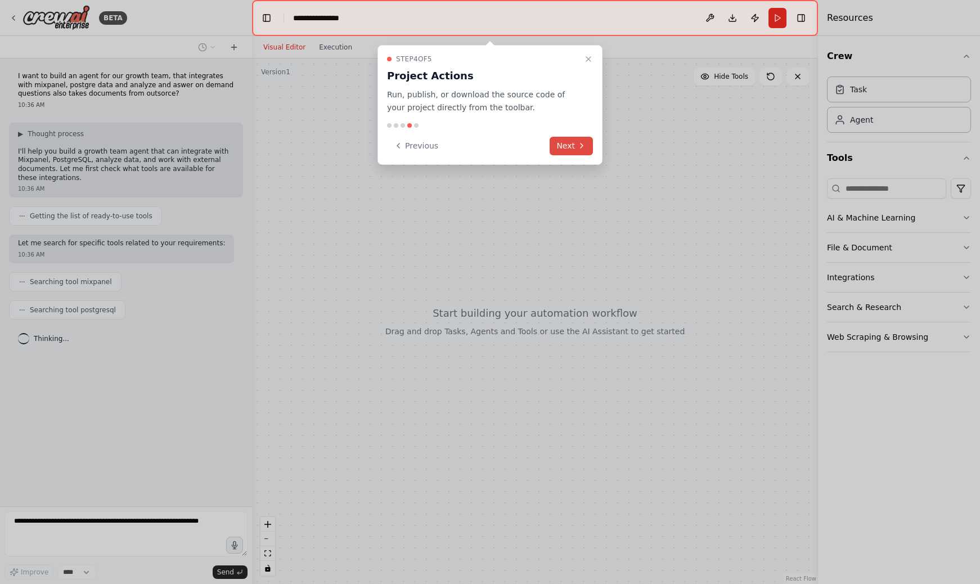
click at [569, 145] on button "Next" at bounding box center [571, 146] width 43 height 19
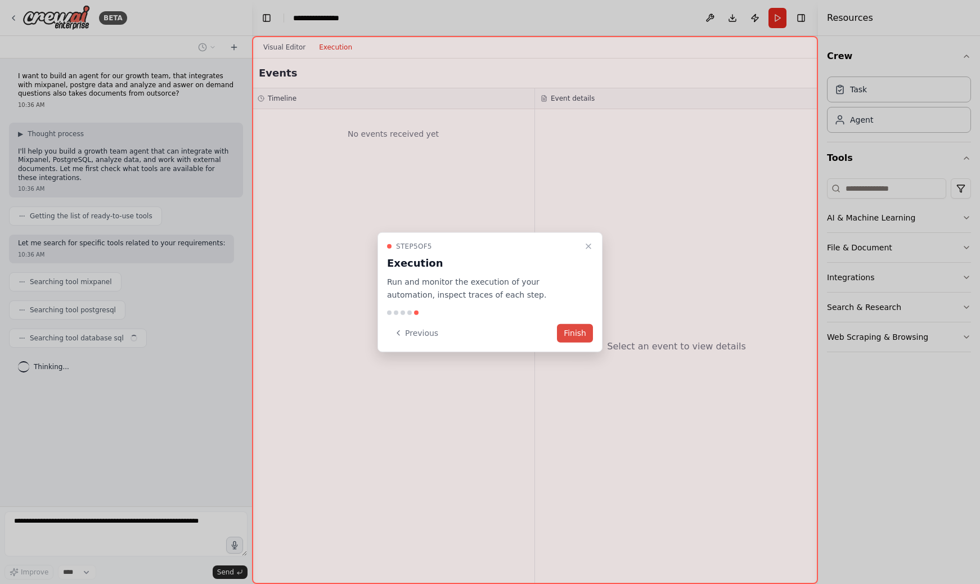
click at [573, 330] on button "Finish" at bounding box center [575, 332] width 36 height 19
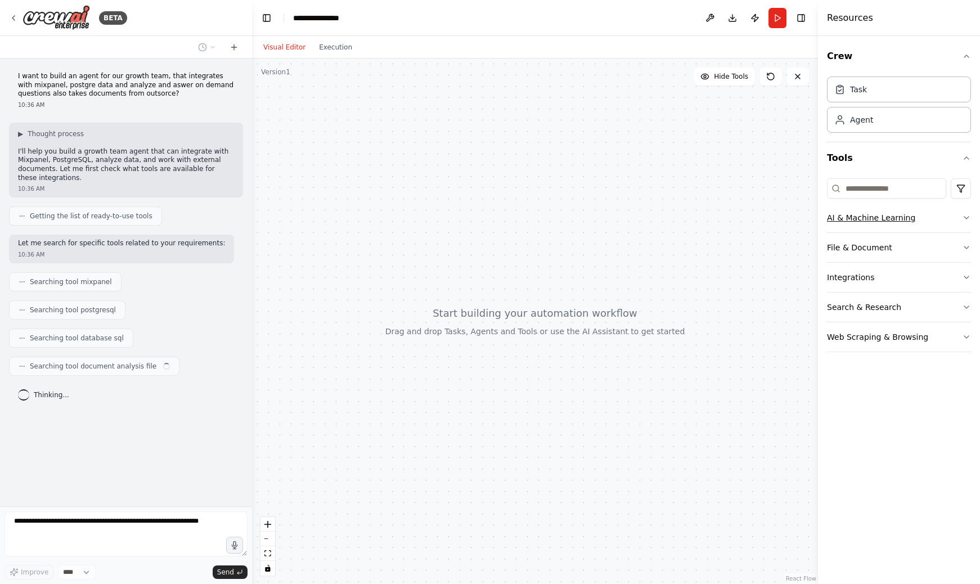
click at [928, 223] on button "AI & Machine Learning" at bounding box center [899, 217] width 144 height 29
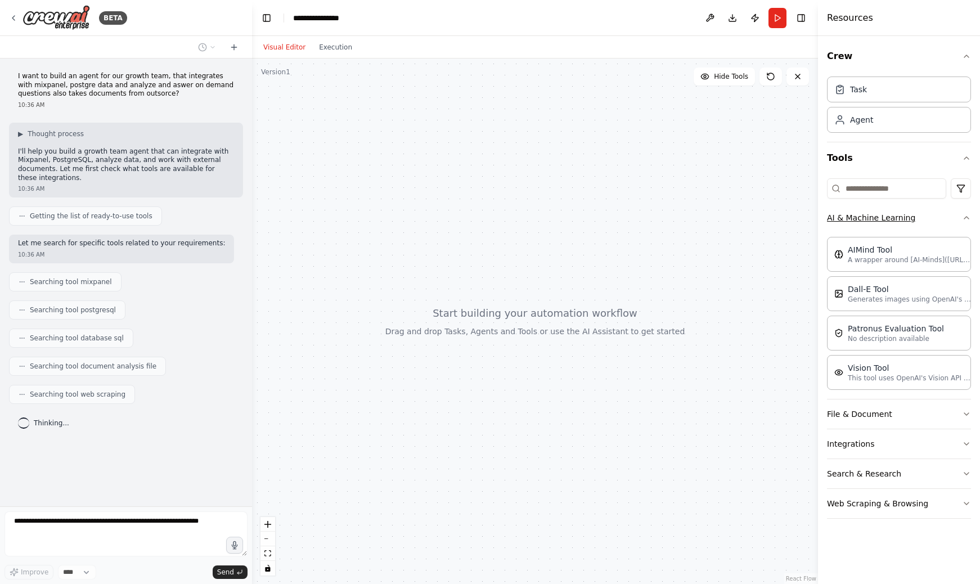
click at [923, 226] on button "AI & Machine Learning" at bounding box center [899, 217] width 144 height 29
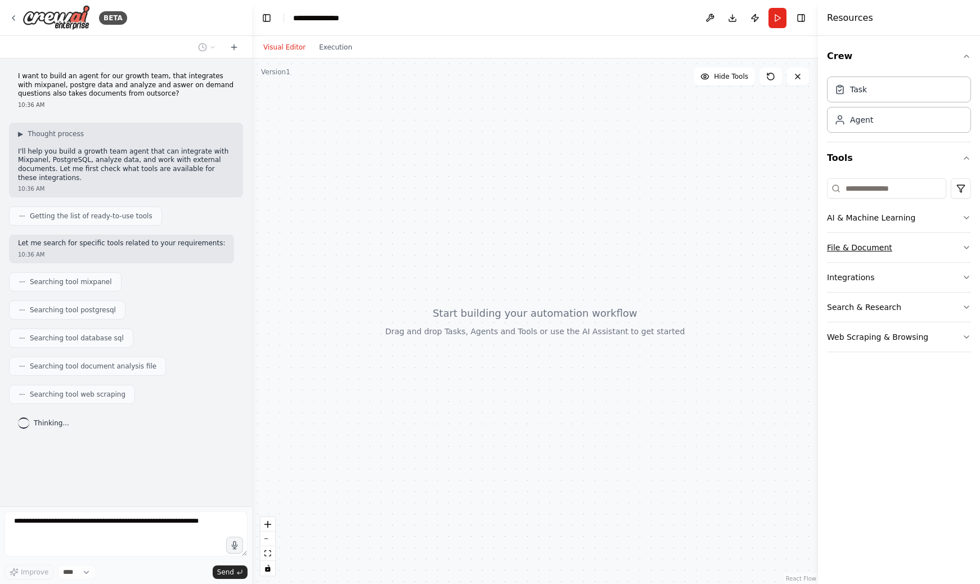
click at [897, 256] on button "File & Document" at bounding box center [899, 247] width 144 height 29
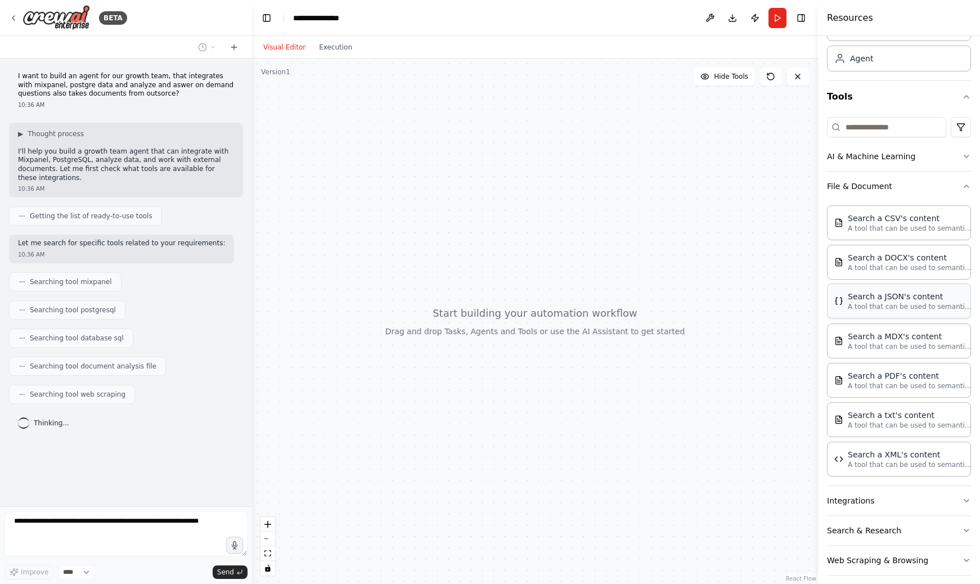
scroll to position [71, 0]
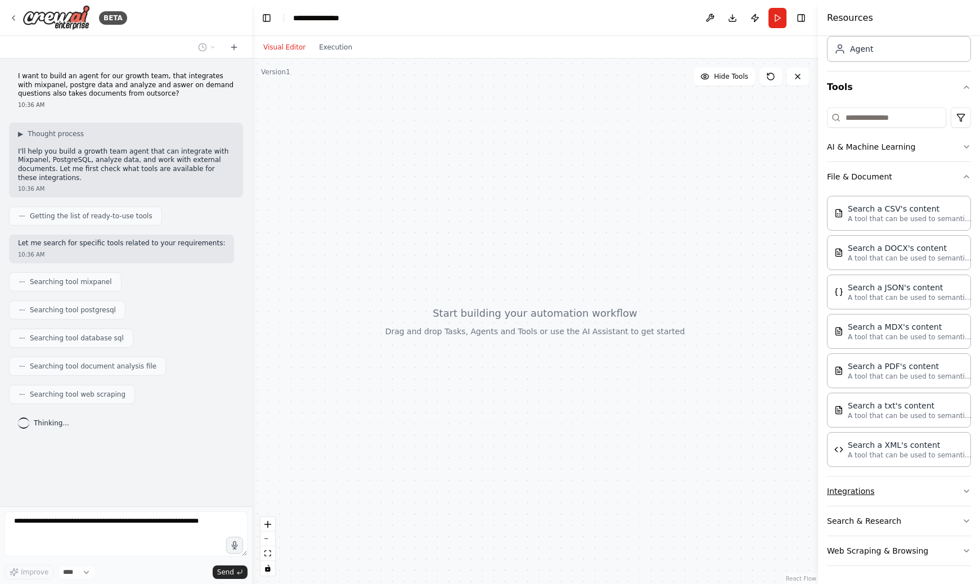
click at [886, 485] on button "Integrations" at bounding box center [899, 490] width 144 height 29
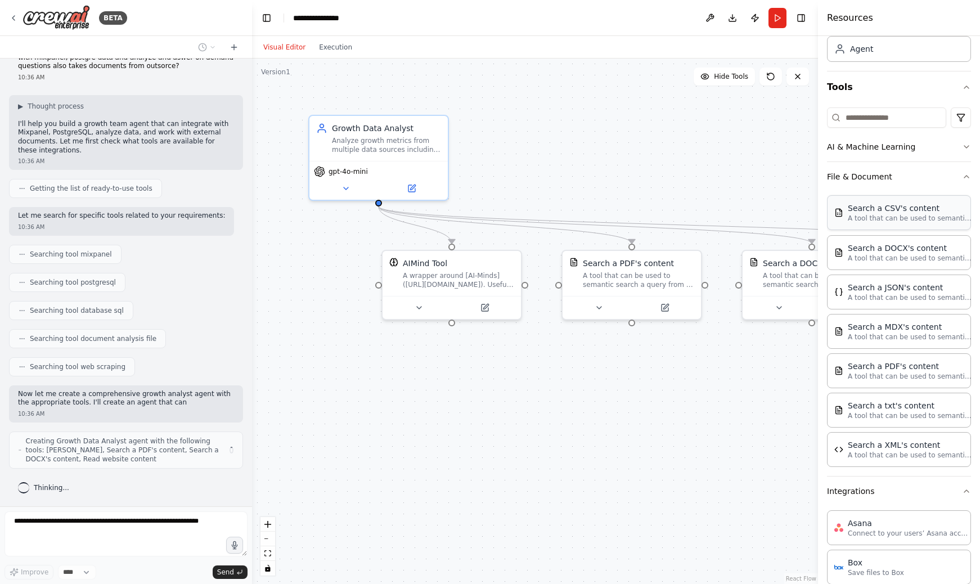
scroll to position [36, 0]
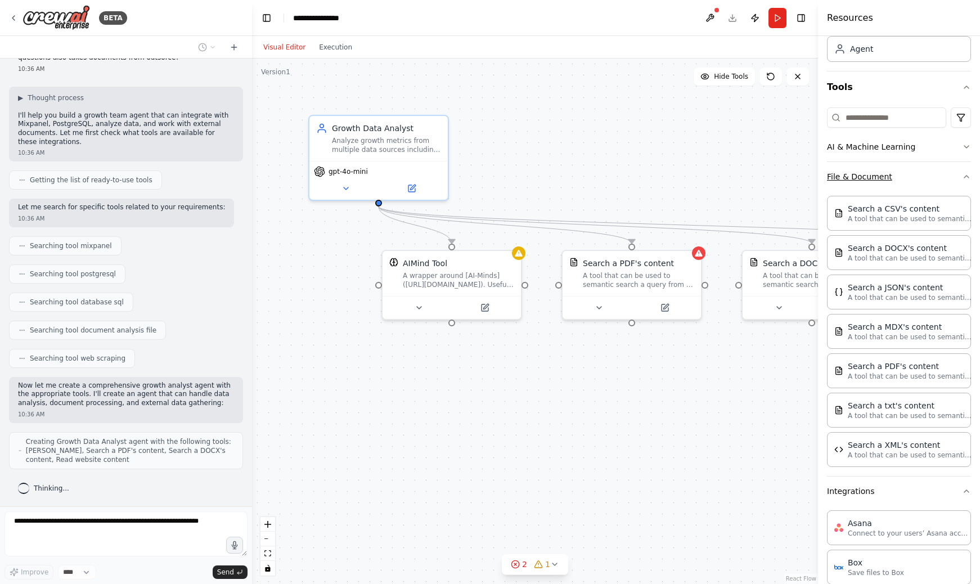
click at [893, 182] on button "File & Document" at bounding box center [899, 176] width 144 height 29
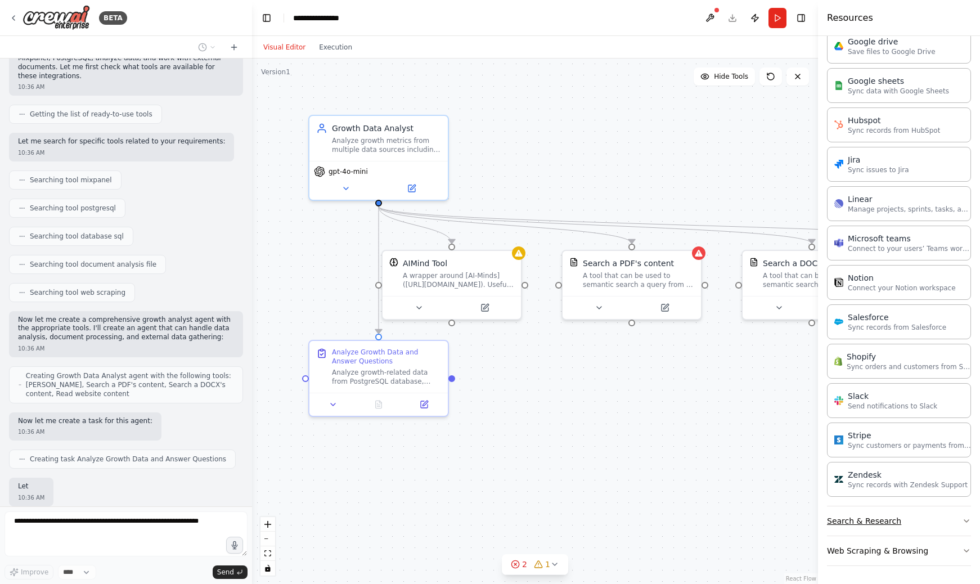
scroll to position [167, 0]
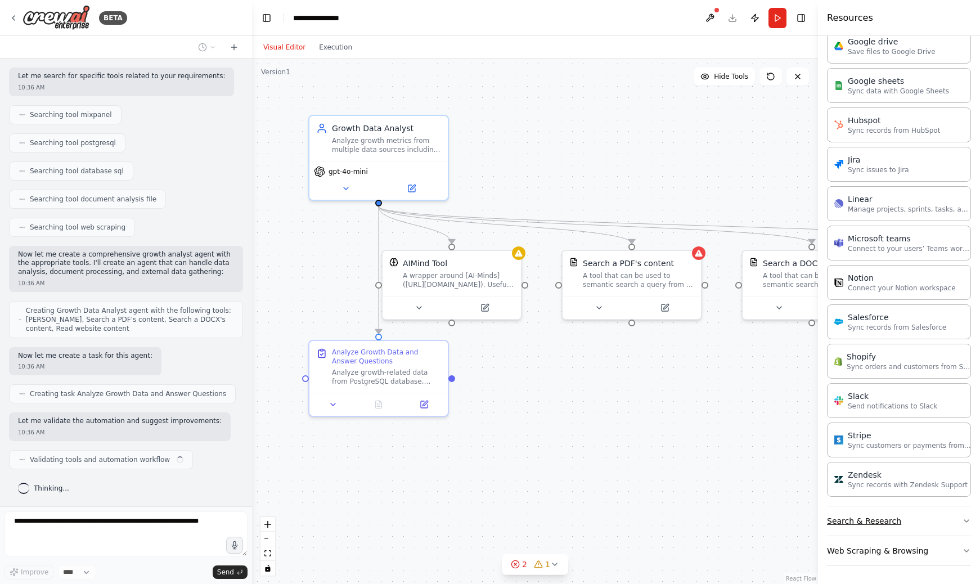
click at [898, 532] on button "Search & Research" at bounding box center [899, 520] width 144 height 29
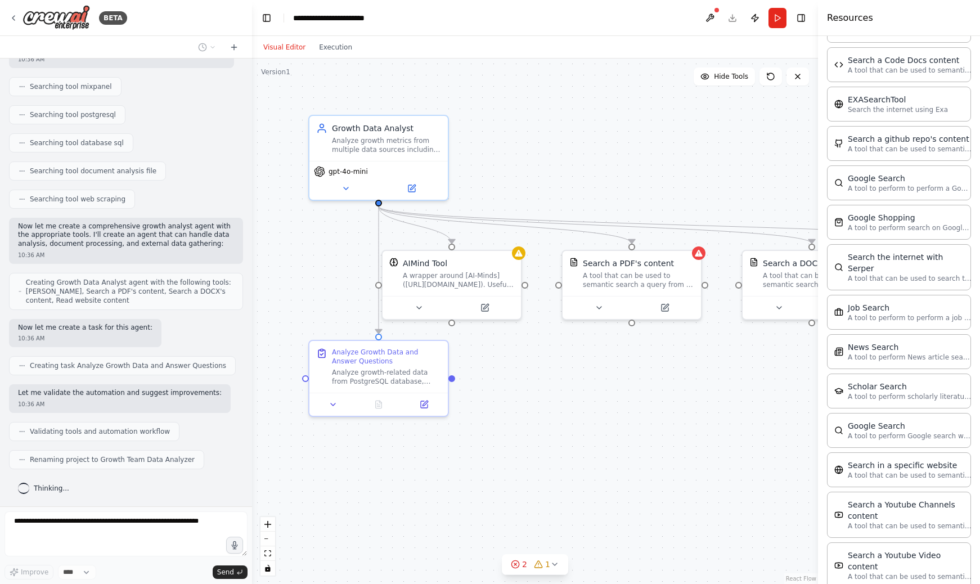
scroll to position [1115, 0]
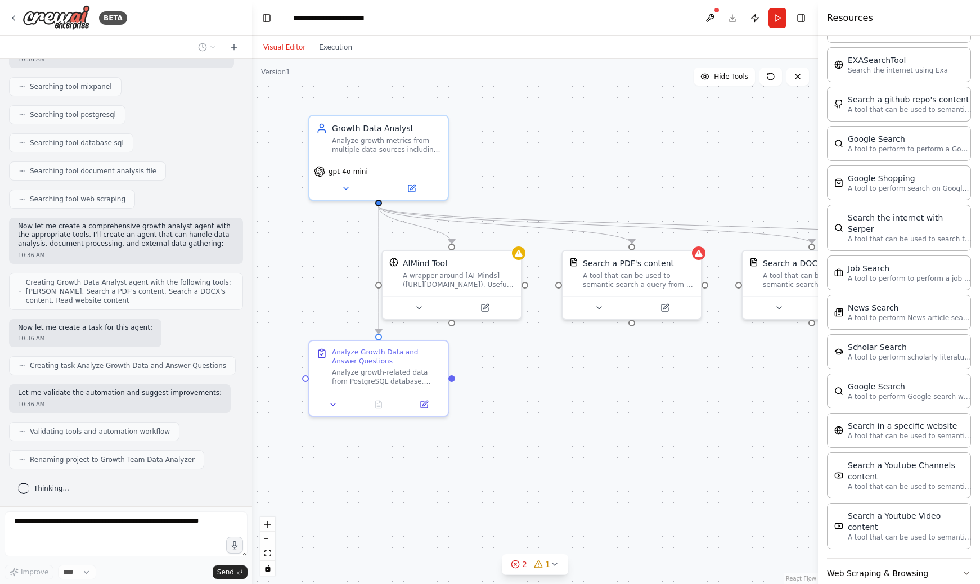
click at [894, 558] on button "Web Scraping & Browsing" at bounding box center [899, 572] width 144 height 29
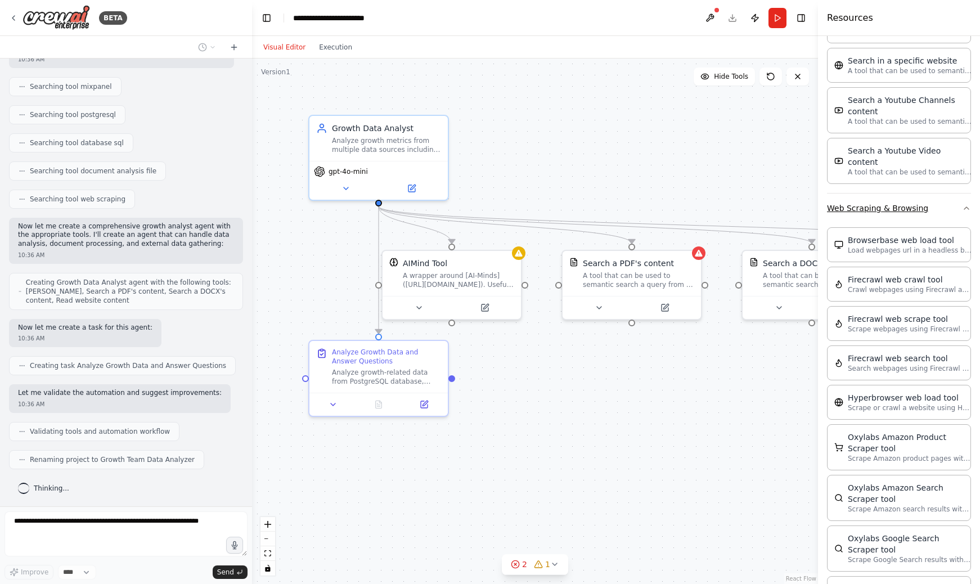
scroll to position [1709, 0]
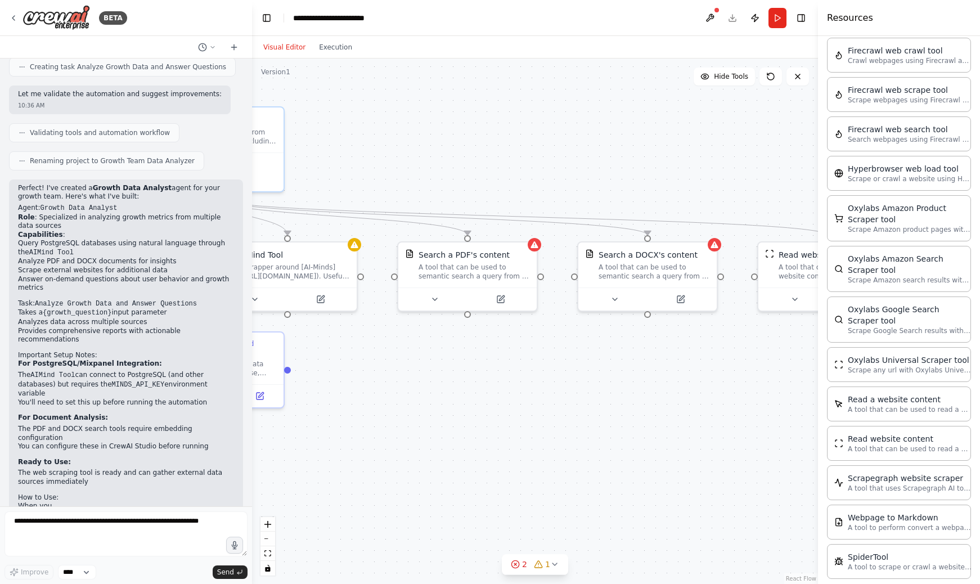
drag, startPoint x: 536, startPoint y: 214, endPoint x: 314, endPoint y: 205, distance: 222.3
click at [314, 205] on div ".deletable-edge-delete-btn { width: 20px; height: 20px; border: 0px solid #ffff…" at bounding box center [535, 320] width 566 height 525
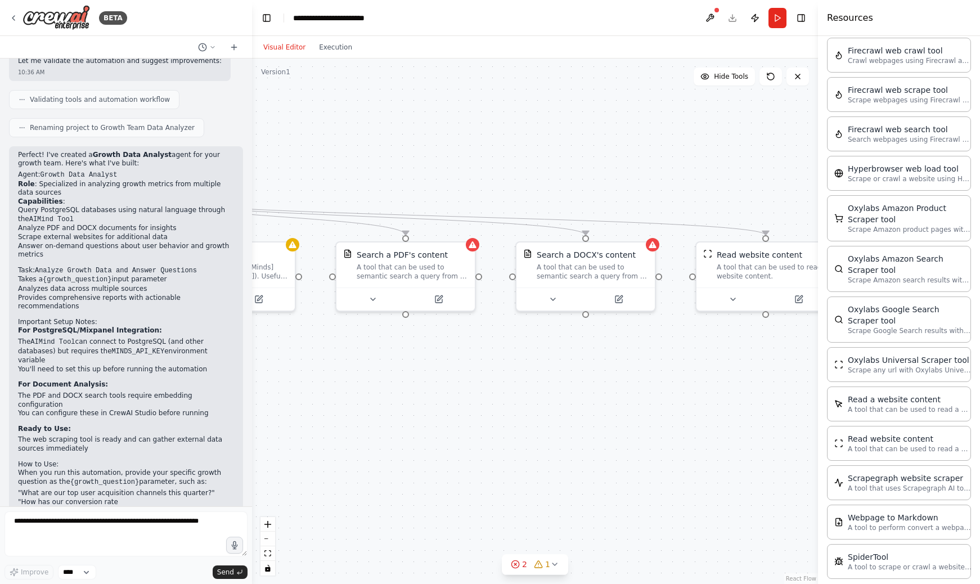
drag, startPoint x: 538, startPoint y: 188, endPoint x: 412, endPoint y: 188, distance: 125.4
click at [413, 188] on div ".deletable-edge-delete-btn { width: 20px; height: 20px; border: 0px solid #ffff…" at bounding box center [535, 320] width 566 height 525
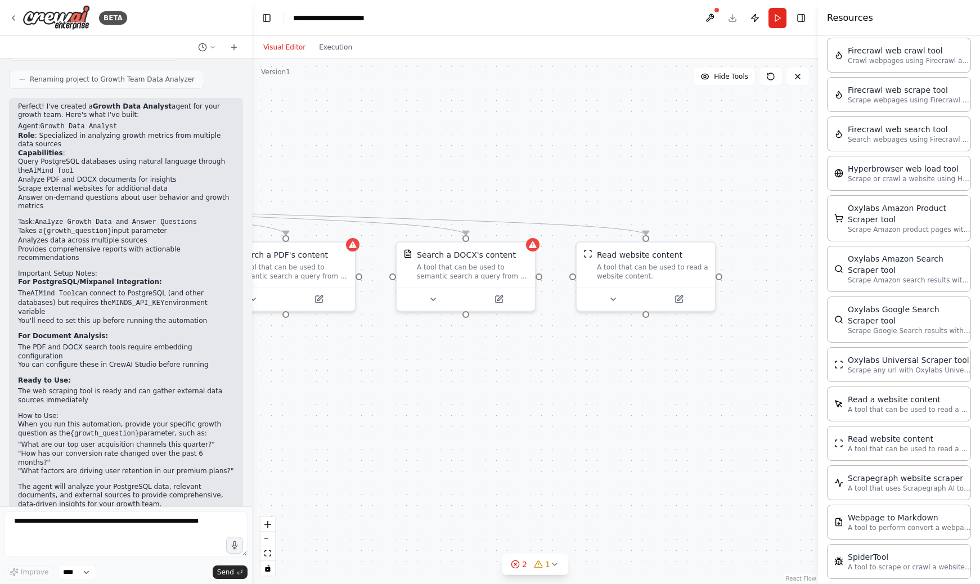
scroll to position [584, 0]
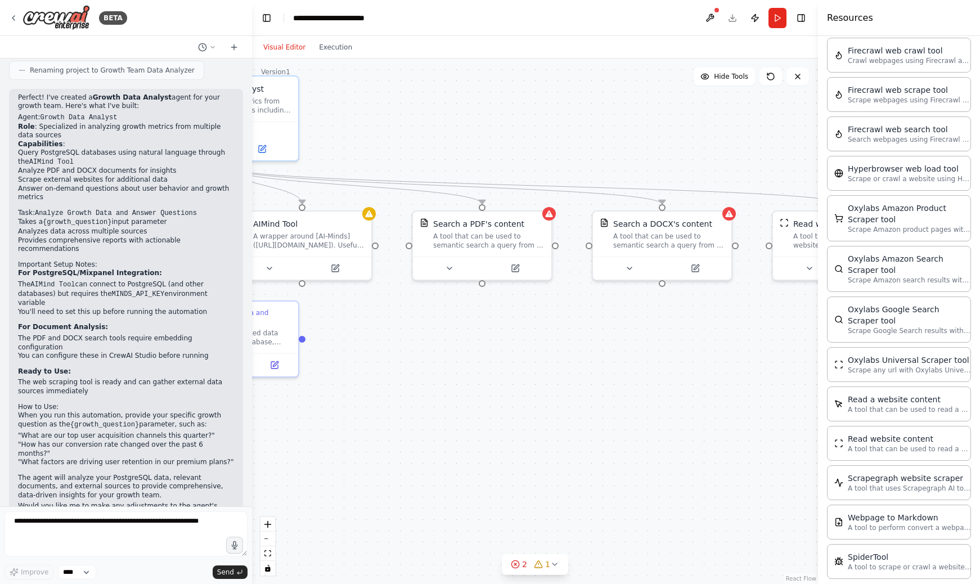
drag, startPoint x: 420, startPoint y: 188, endPoint x: 751, endPoint y: 139, distance: 335.0
click at [751, 140] on div ".deletable-edge-delete-btn { width: 20px; height: 20px; border: 0px solid #ffff…" at bounding box center [535, 320] width 566 height 525
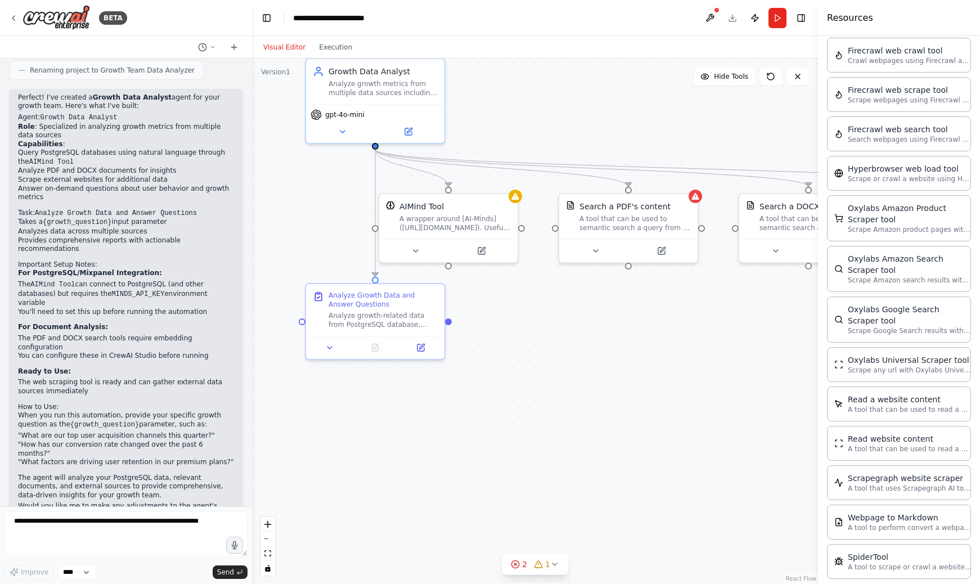
drag, startPoint x: 539, startPoint y: 324, endPoint x: 553, endPoint y: 324, distance: 13.5
click at [553, 324] on div ".deletable-edge-delete-btn { width: 20px; height: 20px; border: 0px solid #ffff…" at bounding box center [535, 320] width 566 height 525
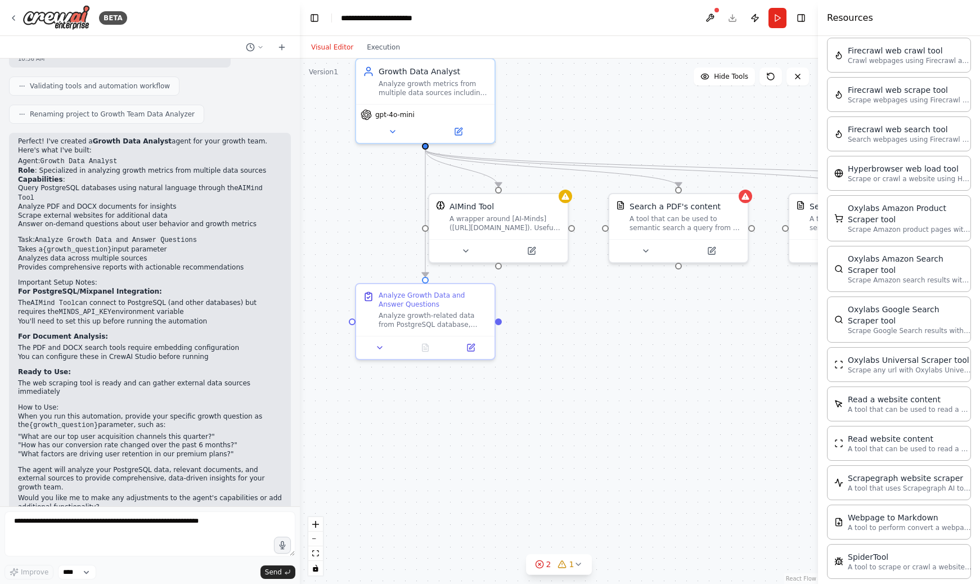
scroll to position [523, 0]
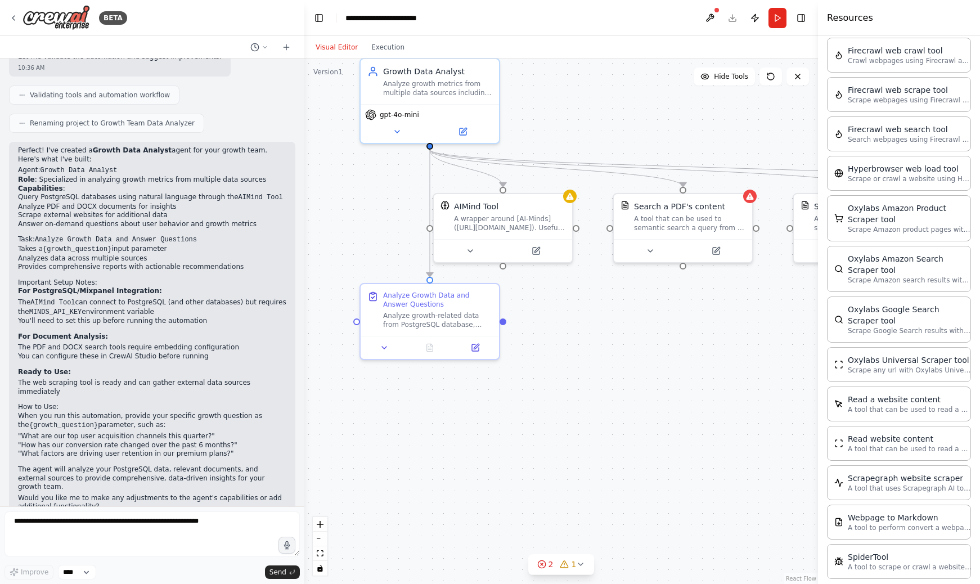
drag, startPoint x: 251, startPoint y: 156, endPoint x: 304, endPoint y: 155, distance: 53.4
click at [304, 155] on div "BETA I want to build an agent for our growth team, that integrates with mixpane…" at bounding box center [490, 292] width 980 height 584
click at [57, 175] on li "Role : Specialized in analyzing growth metrics from multiple data sources" at bounding box center [152, 179] width 268 height 9
drag, startPoint x: 57, startPoint y: 169, endPoint x: 258, endPoint y: 168, distance: 200.8
click at [258, 175] on li "Role : Specialized in analyzing growth metrics from multiple data sources" at bounding box center [152, 179] width 268 height 9
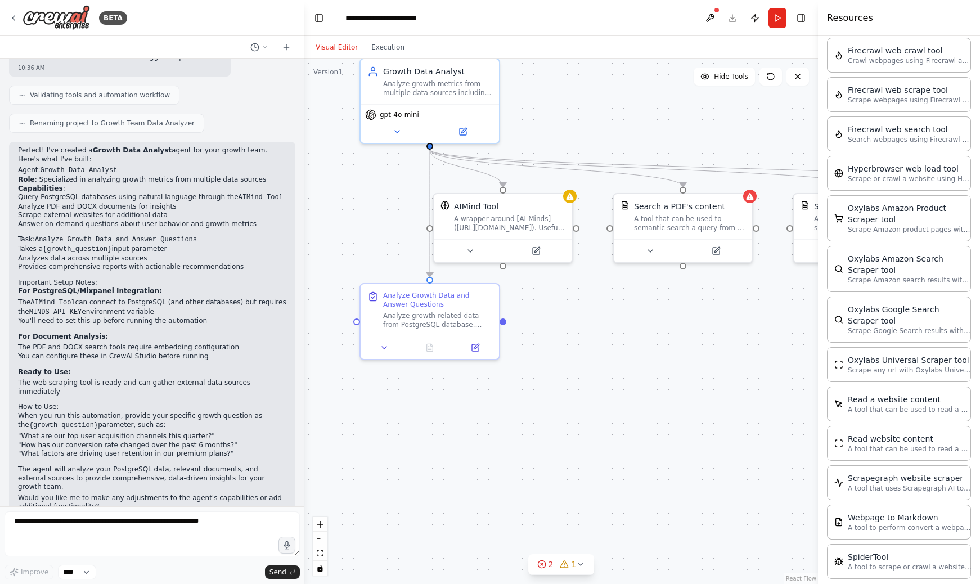
click at [24, 193] on li "Query PostgreSQL databases using natural language through the AIMind Tool" at bounding box center [152, 198] width 268 height 10
drag, startPoint x: 24, startPoint y: 188, endPoint x: 271, endPoint y: 193, distance: 246.4
click at [271, 193] on ul "Query PostgreSQL databases using natural language through the AIMind Tool Analy…" at bounding box center [152, 210] width 268 height 35
click at [51, 202] on li "Analyze PDF and DOCX documents for insights" at bounding box center [152, 206] width 268 height 9
drag, startPoint x: 51, startPoint y: 196, endPoint x: 167, endPoint y: 200, distance: 115.9
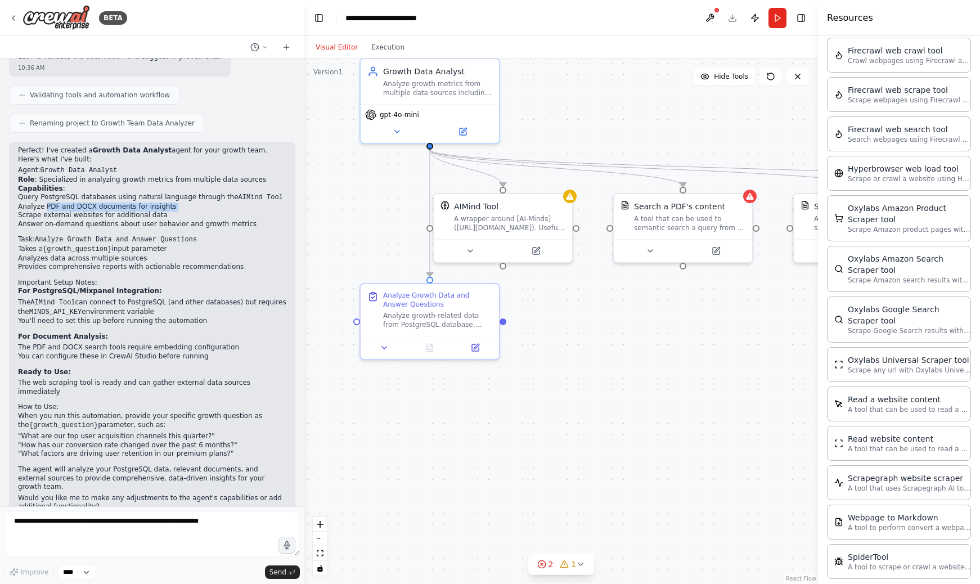
click at [167, 202] on li "Analyze PDF and DOCX documents for insights" at bounding box center [152, 206] width 268 height 9
click at [91, 220] on li "Answer on-demand questions about user behavior and growth metrics" at bounding box center [152, 224] width 268 height 9
click at [511, 222] on div "A wrapper around [AI-Minds]([URL][DOMAIN_NAME]). Useful for when you need answe…" at bounding box center [509, 221] width 111 height 18
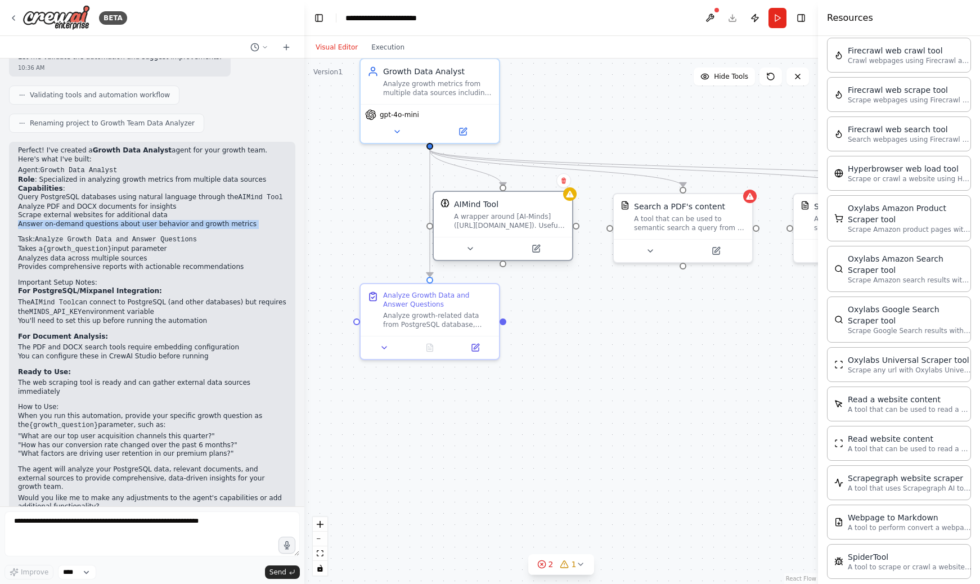
click at [511, 222] on div "A wrapper around [AI-Minds]([URL][DOMAIN_NAME]). Useful for when you need answe…" at bounding box center [509, 221] width 111 height 18
click at [534, 248] on button at bounding box center [536, 248] width 64 height 13
click at [538, 251] on icon at bounding box center [541, 248] width 7 height 7
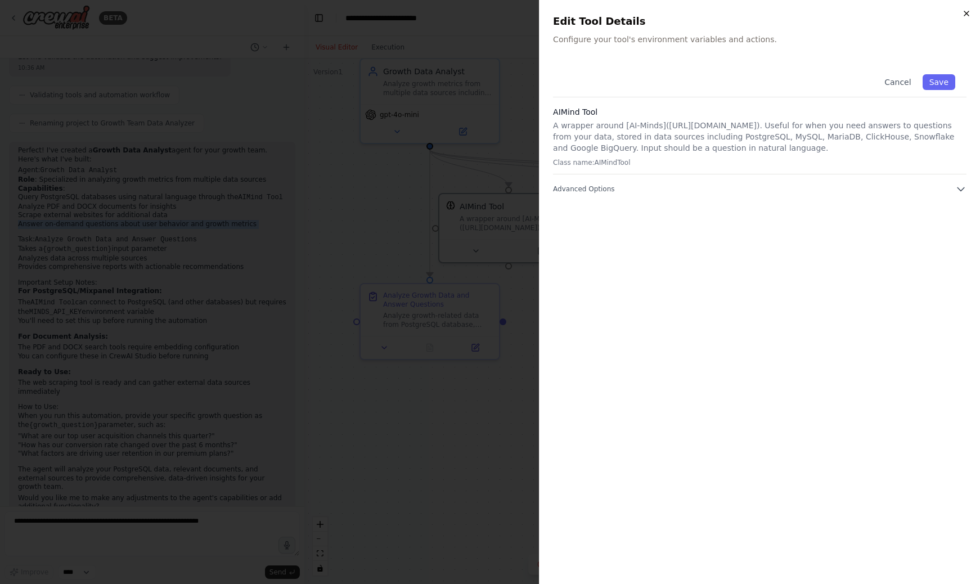
click at [966, 17] on icon "button" at bounding box center [966, 13] width 9 height 9
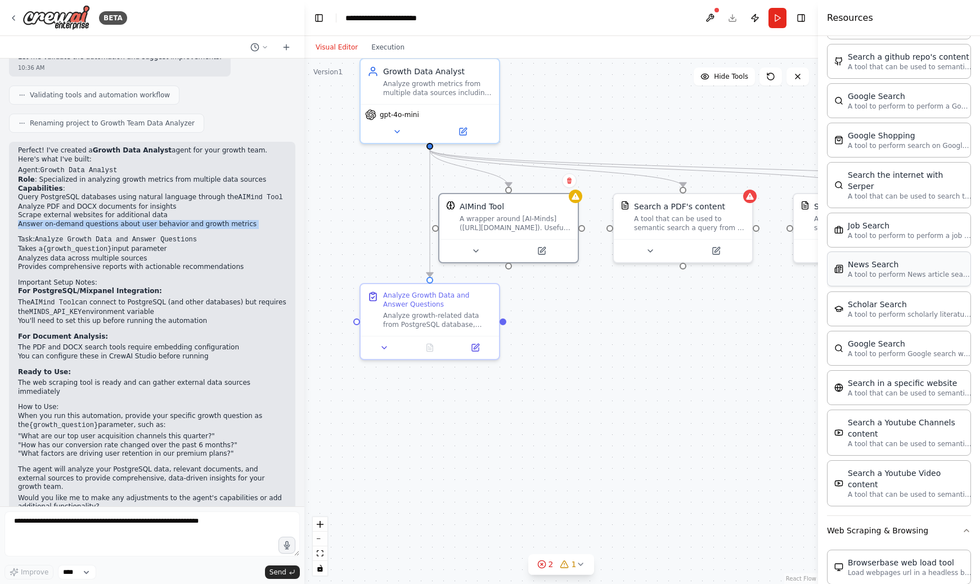
scroll to position [1148, 0]
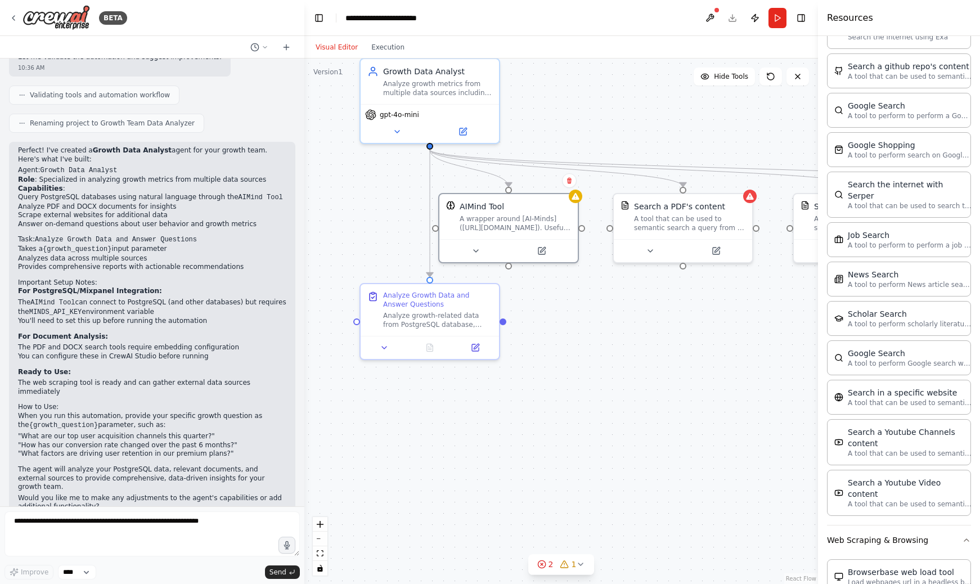
click at [68, 236] on code "Analyze Growth Data and Answer Questions" at bounding box center [116, 240] width 162 height 8
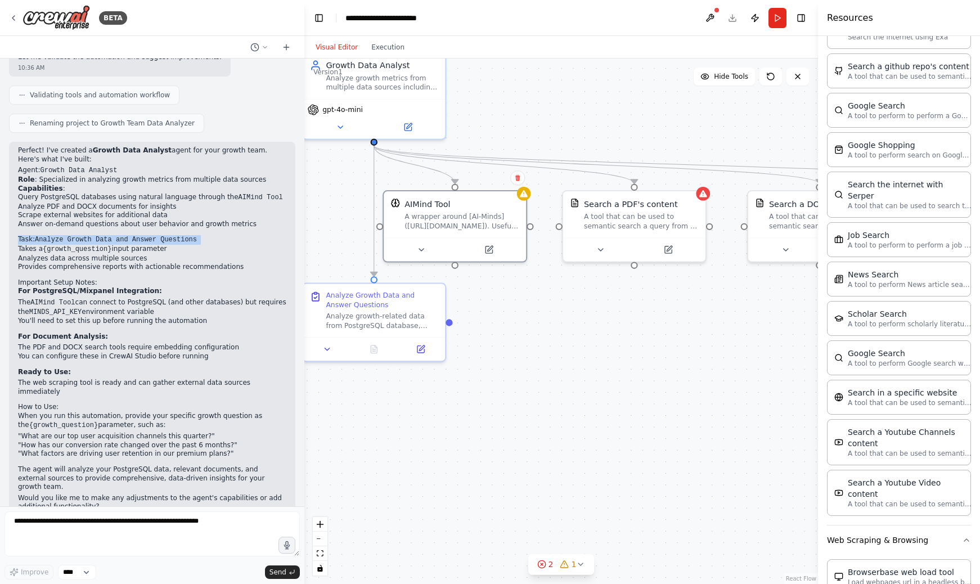
drag, startPoint x: 598, startPoint y: 303, endPoint x: 524, endPoint y: 300, distance: 74.8
click at [525, 300] on div ".deletable-edge-delete-btn { width: 20px; height: 20px; border: 0px solid #ffff…" at bounding box center [561, 320] width 514 height 525
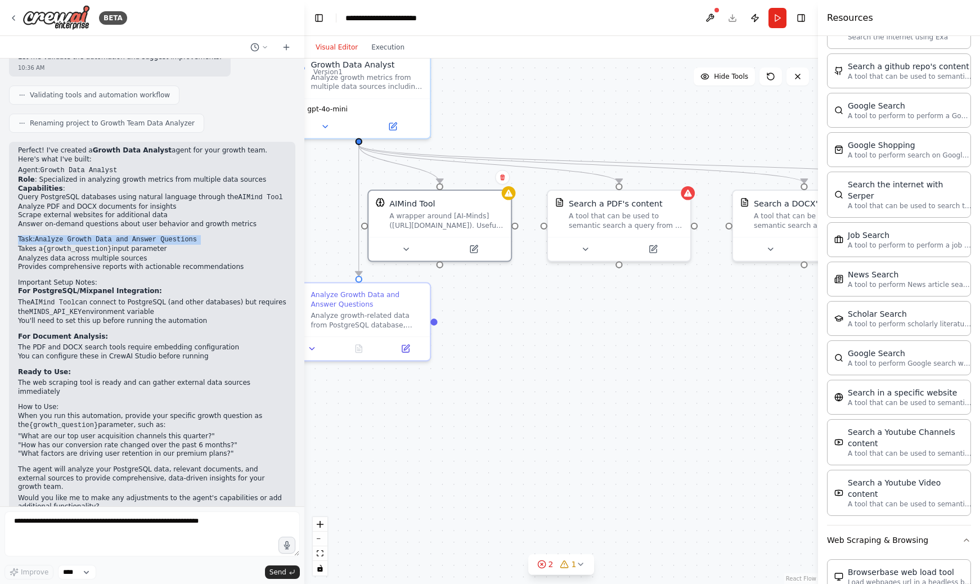
drag, startPoint x: 672, startPoint y: 302, endPoint x: 570, endPoint y: 302, distance: 101.8
click at [588, 302] on div ".deletable-edge-delete-btn { width: 20px; height: 20px; border: 0px solid #ffff…" at bounding box center [561, 320] width 514 height 525
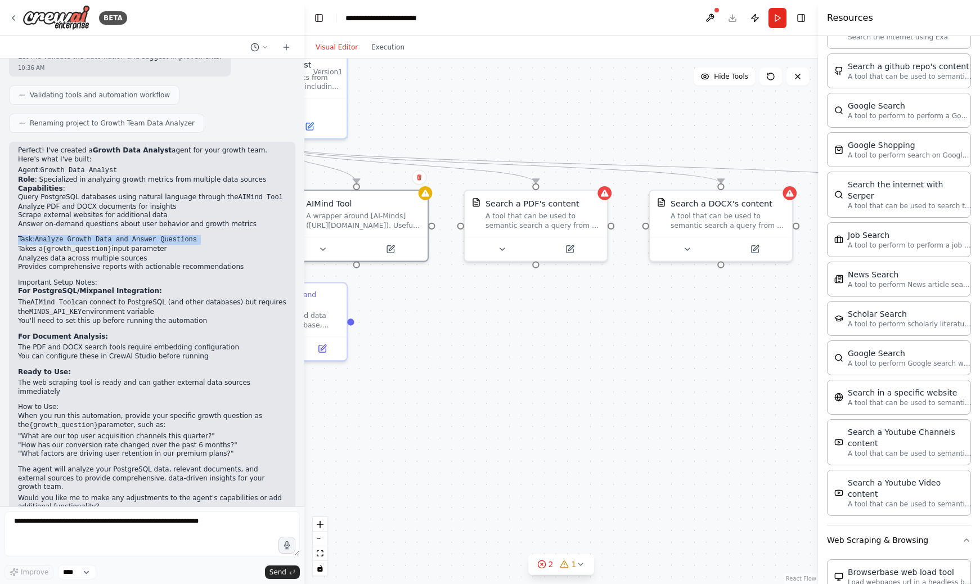
drag, startPoint x: 570, startPoint y: 302, endPoint x: 451, endPoint y: 302, distance: 118.7
click at [452, 302] on div ".deletable-edge-delete-btn { width: 20px; height: 20px; border: 0px solid #ffff…" at bounding box center [561, 320] width 514 height 525
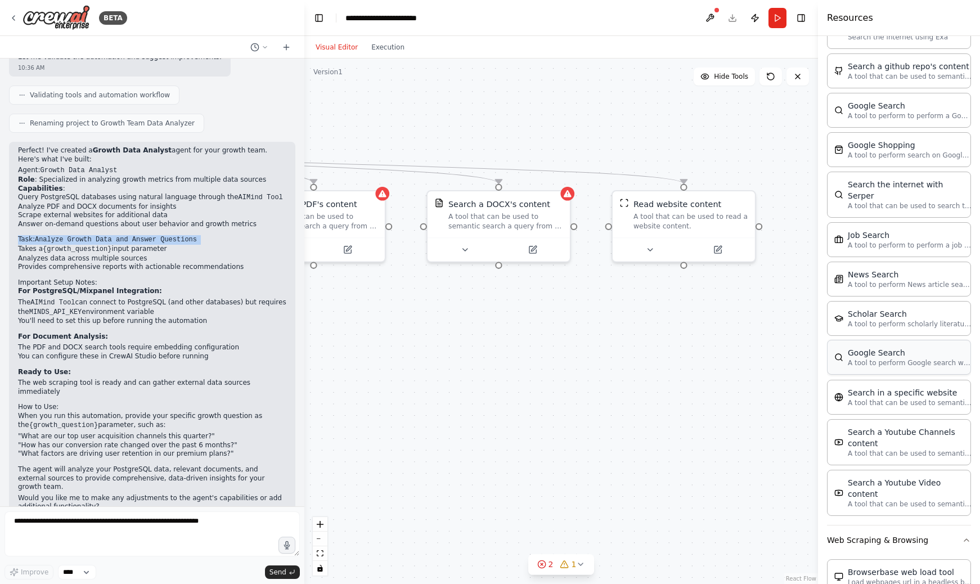
drag, startPoint x: 615, startPoint y: 321, endPoint x: 881, endPoint y: 344, distance: 267.0
click at [881, 345] on div "BETA I want to build an agent for our growth team, that integrates with mixpane…" at bounding box center [490, 292] width 980 height 584
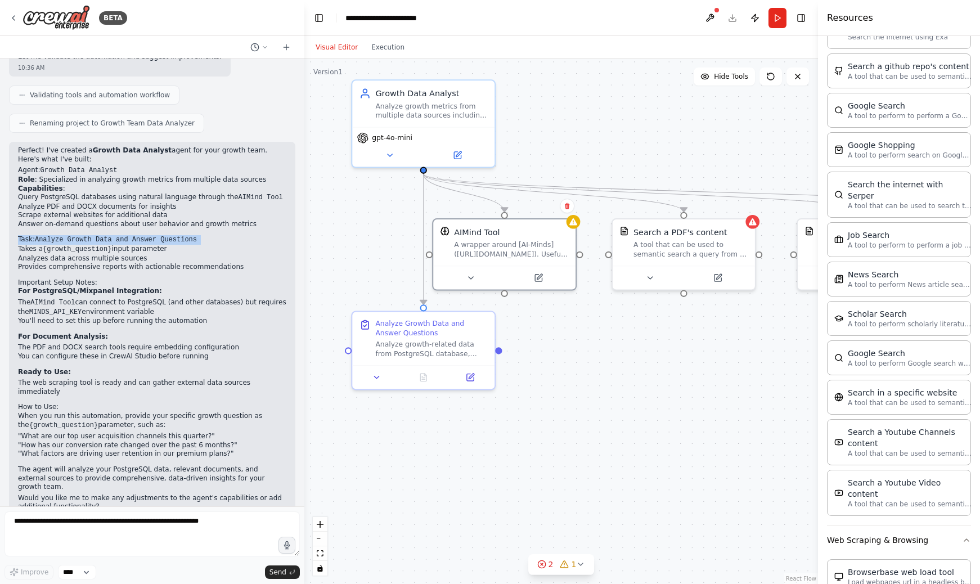
drag, startPoint x: 678, startPoint y: 346, endPoint x: 682, endPoint y: 382, distance: 36.2
click at [682, 382] on div ".deletable-edge-delete-btn { width: 20px; height: 20px; border: 0px solid #ffff…" at bounding box center [561, 320] width 514 height 525
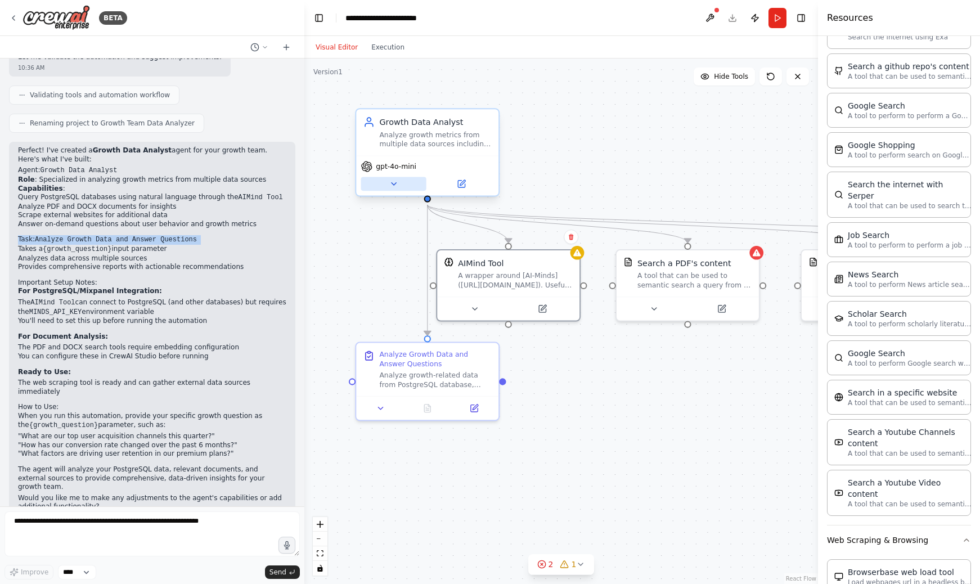
click at [395, 188] on button at bounding box center [393, 184] width 65 height 14
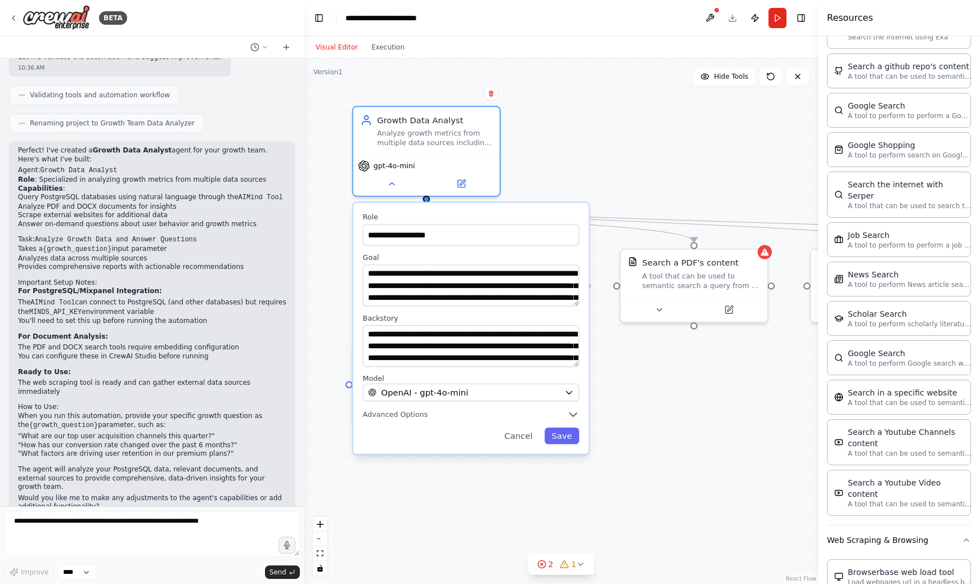
click at [271, 412] on p "When you run this automation, provide your specific growth question as the {gro…" at bounding box center [152, 421] width 268 height 18
click at [678, 183] on div "**********" at bounding box center [561, 320] width 514 height 525
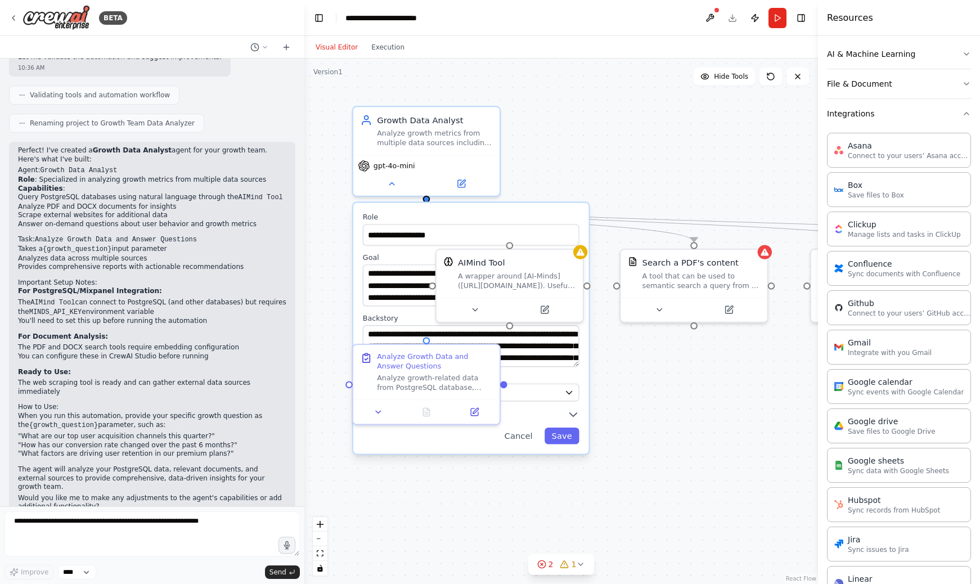
scroll to position [0, 0]
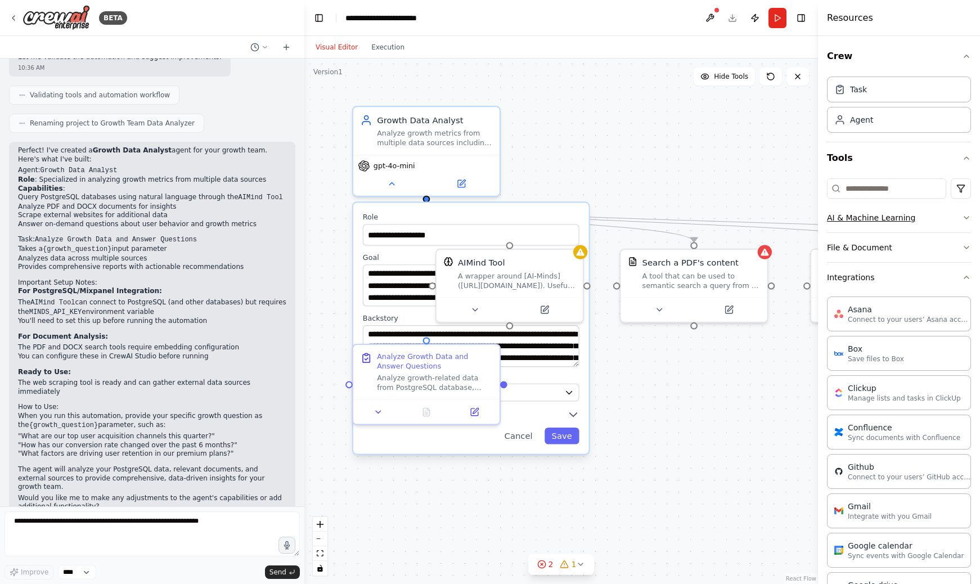
click at [875, 213] on button "AI & Machine Learning" at bounding box center [899, 217] width 144 height 29
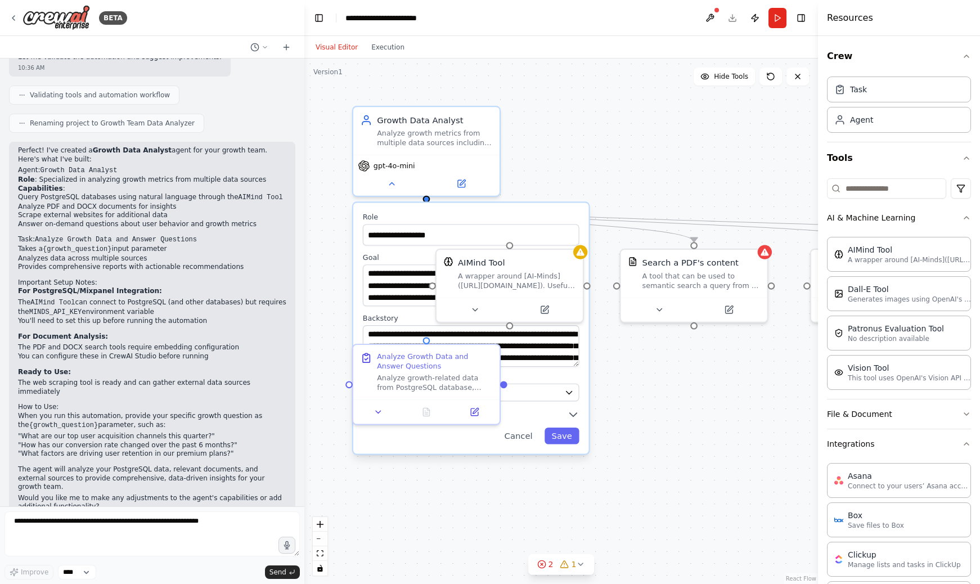
click at [666, 397] on div "**********" at bounding box center [561, 320] width 514 height 525
click at [543, 307] on icon at bounding box center [546, 306] width 6 height 6
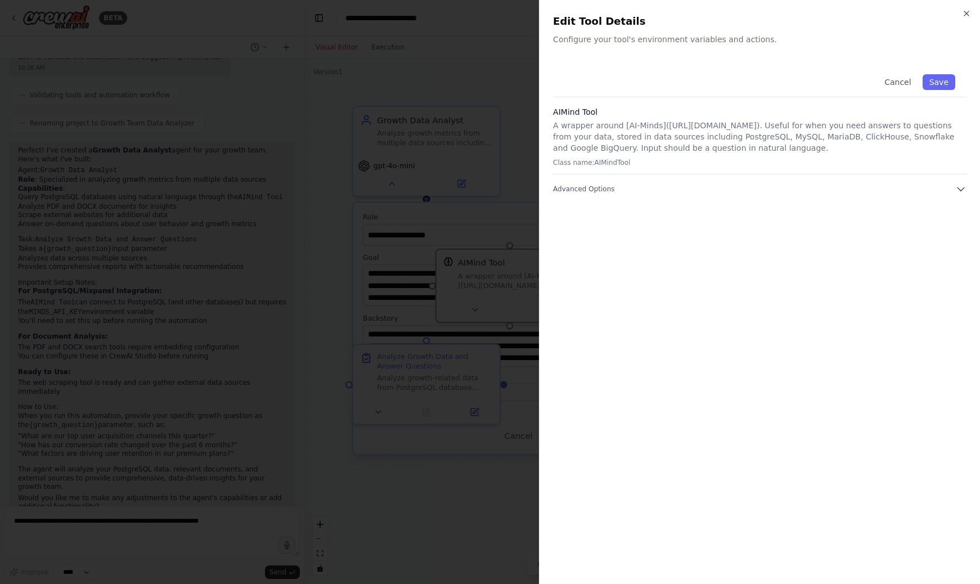
click at [667, 125] on p "A wrapper around [AI-Minds]([URL][DOMAIN_NAME]). Useful for when you need answe…" at bounding box center [759, 137] width 413 height 34
copy p "[URL][DOMAIN_NAME]"
drag, startPoint x: 667, startPoint y: 125, endPoint x: 744, endPoint y: 127, distance: 77.1
click at [744, 127] on p "A wrapper around [AI-Minds]([URL][DOMAIN_NAME]). Useful for when you need answe…" at bounding box center [759, 137] width 413 height 34
click at [438, 165] on div at bounding box center [490, 292] width 980 height 584
